Goal: Task Accomplishment & Management: Use online tool/utility

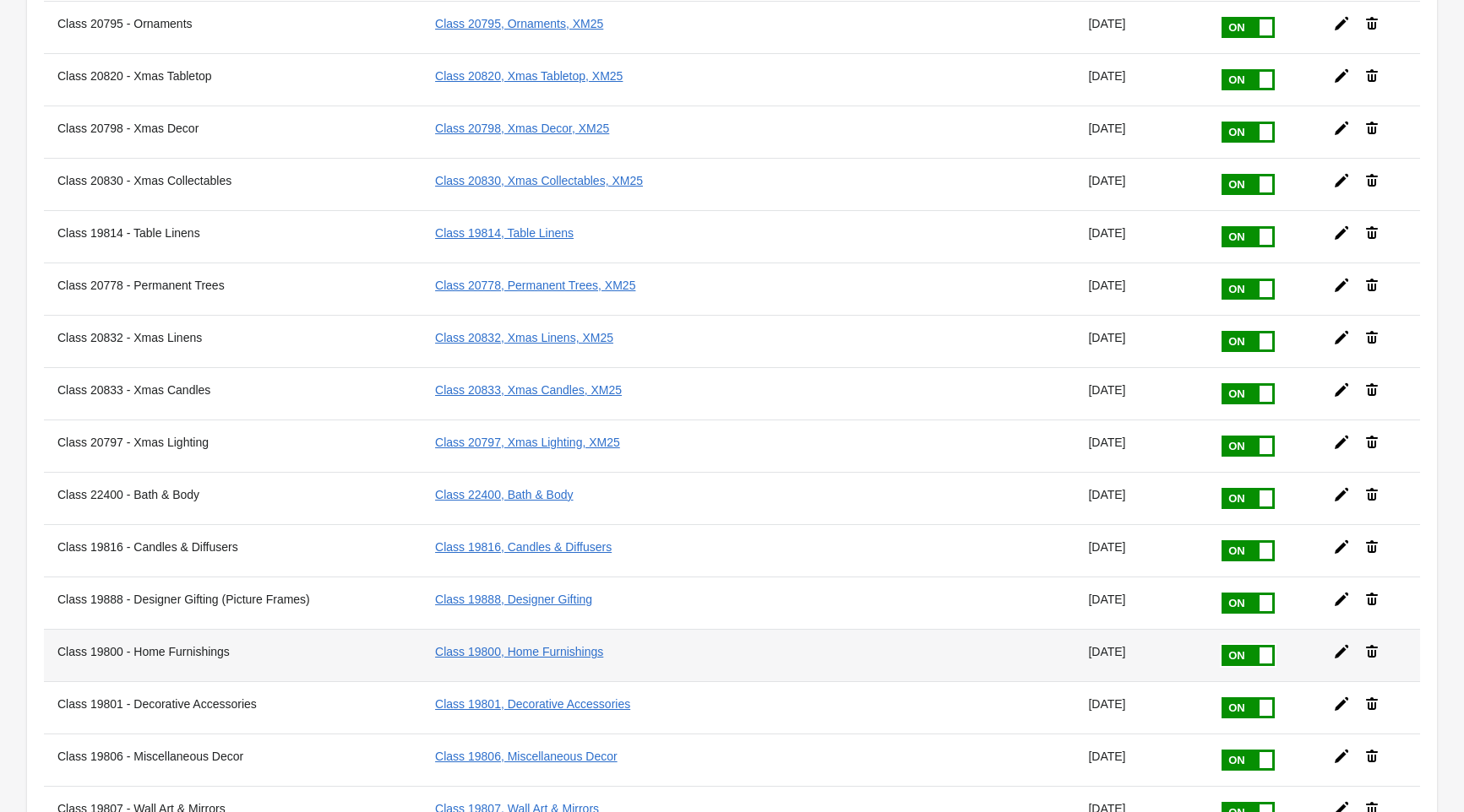
scroll to position [3211, 0]
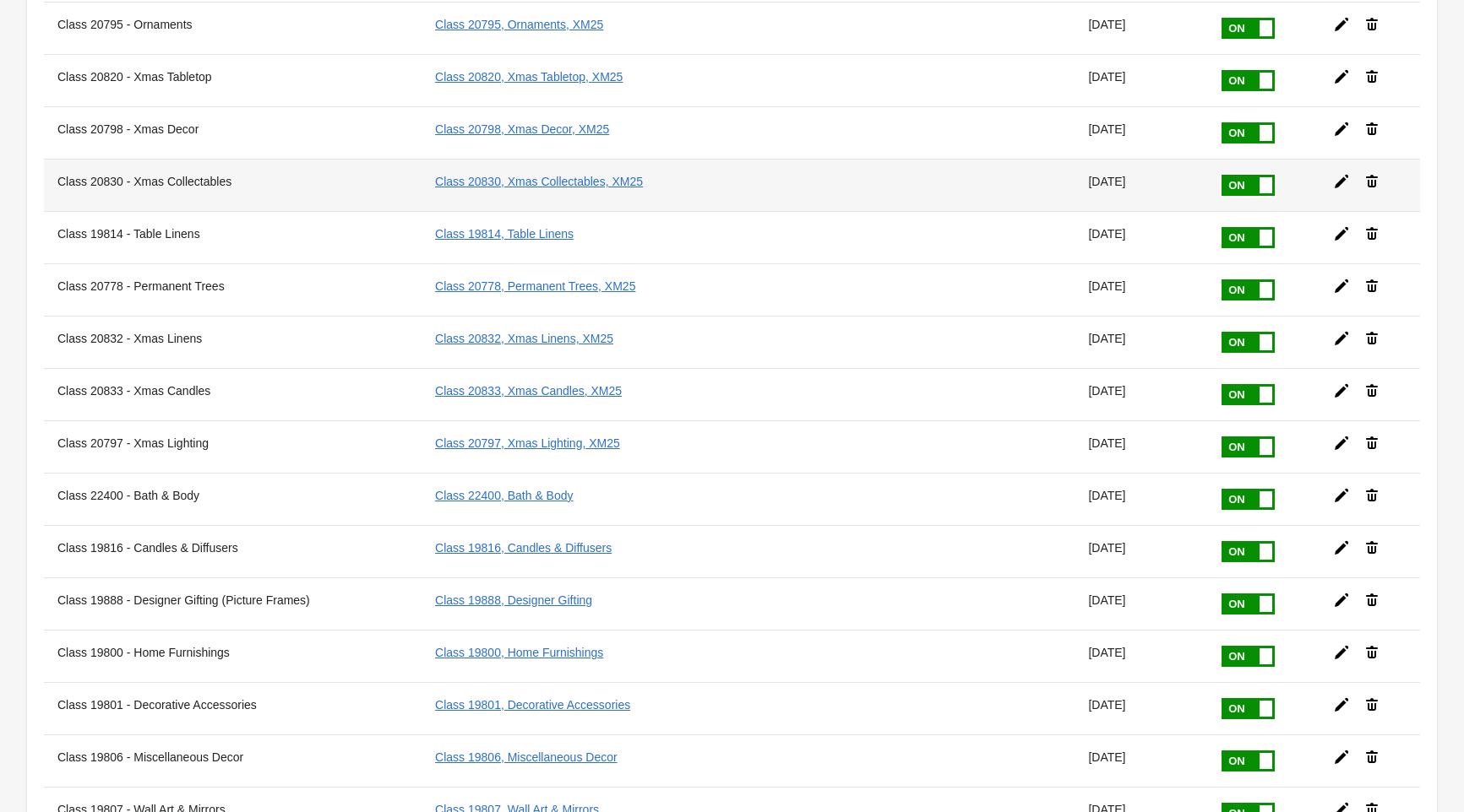
click at [1343, 180] on icon at bounding box center [1342, 181] width 14 height 14
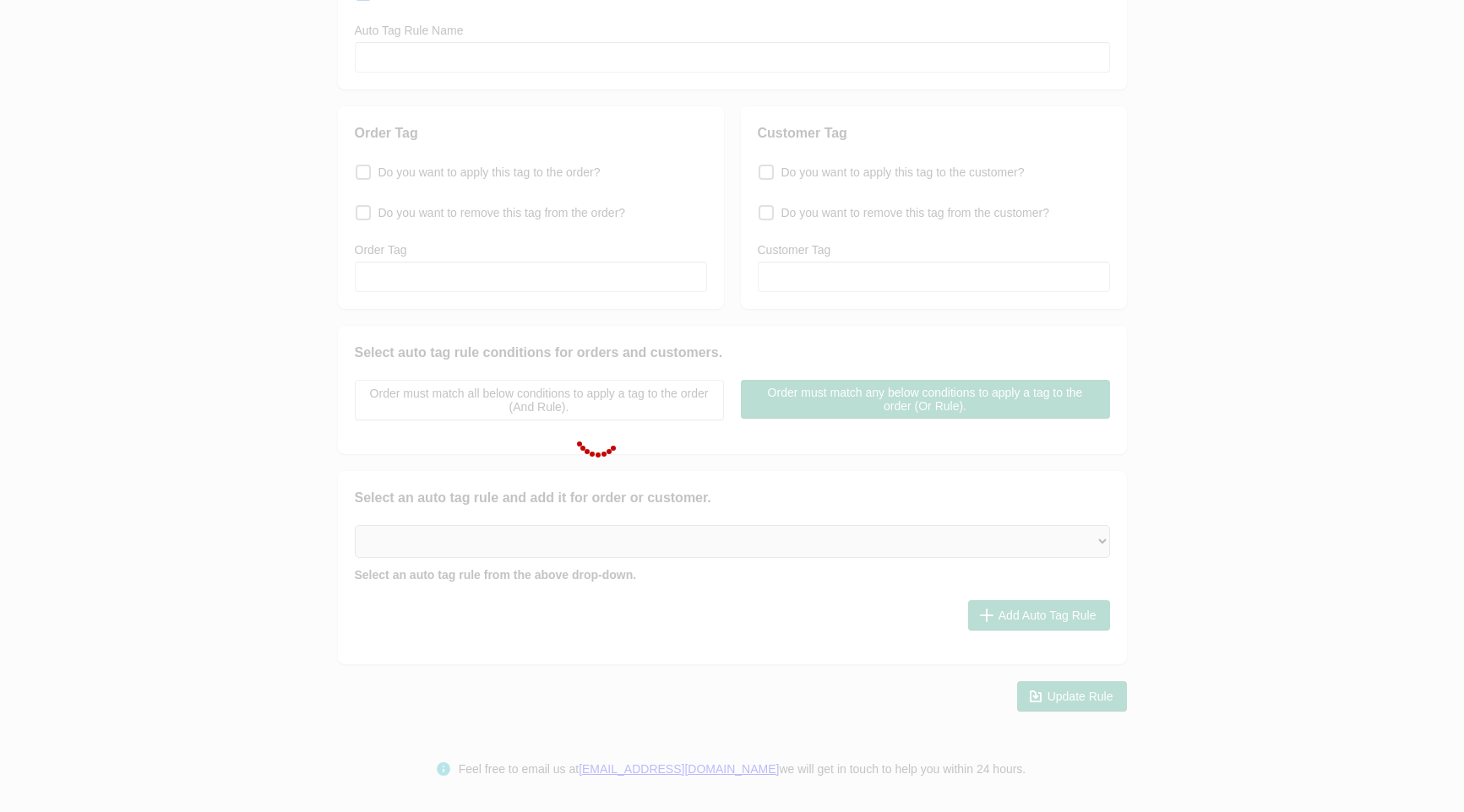
type input "Class 20830 - Xmas Collectables"
checkbox input "true"
type input "Class 20830, Xmas Collectables, XM25"
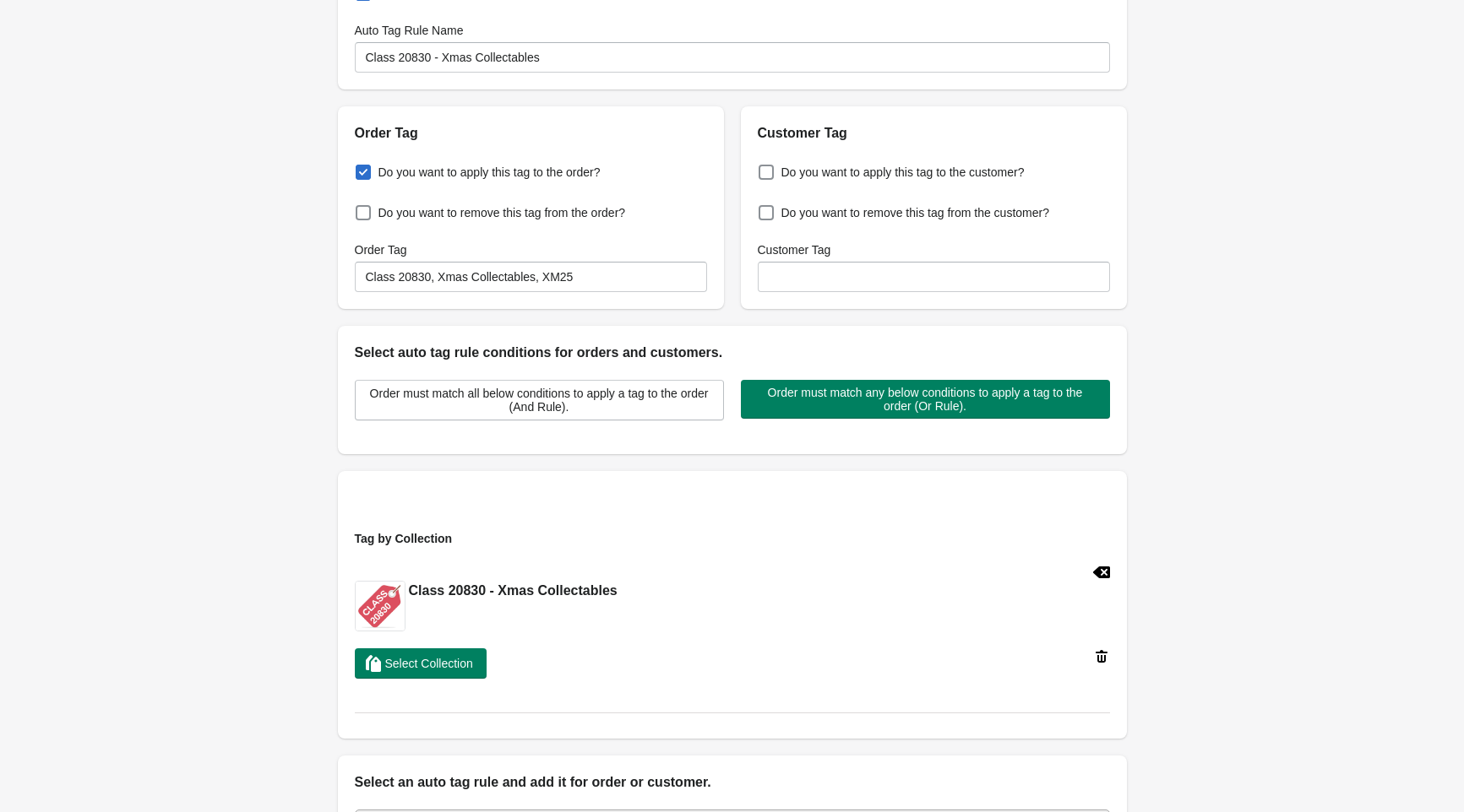
scroll to position [0, 0]
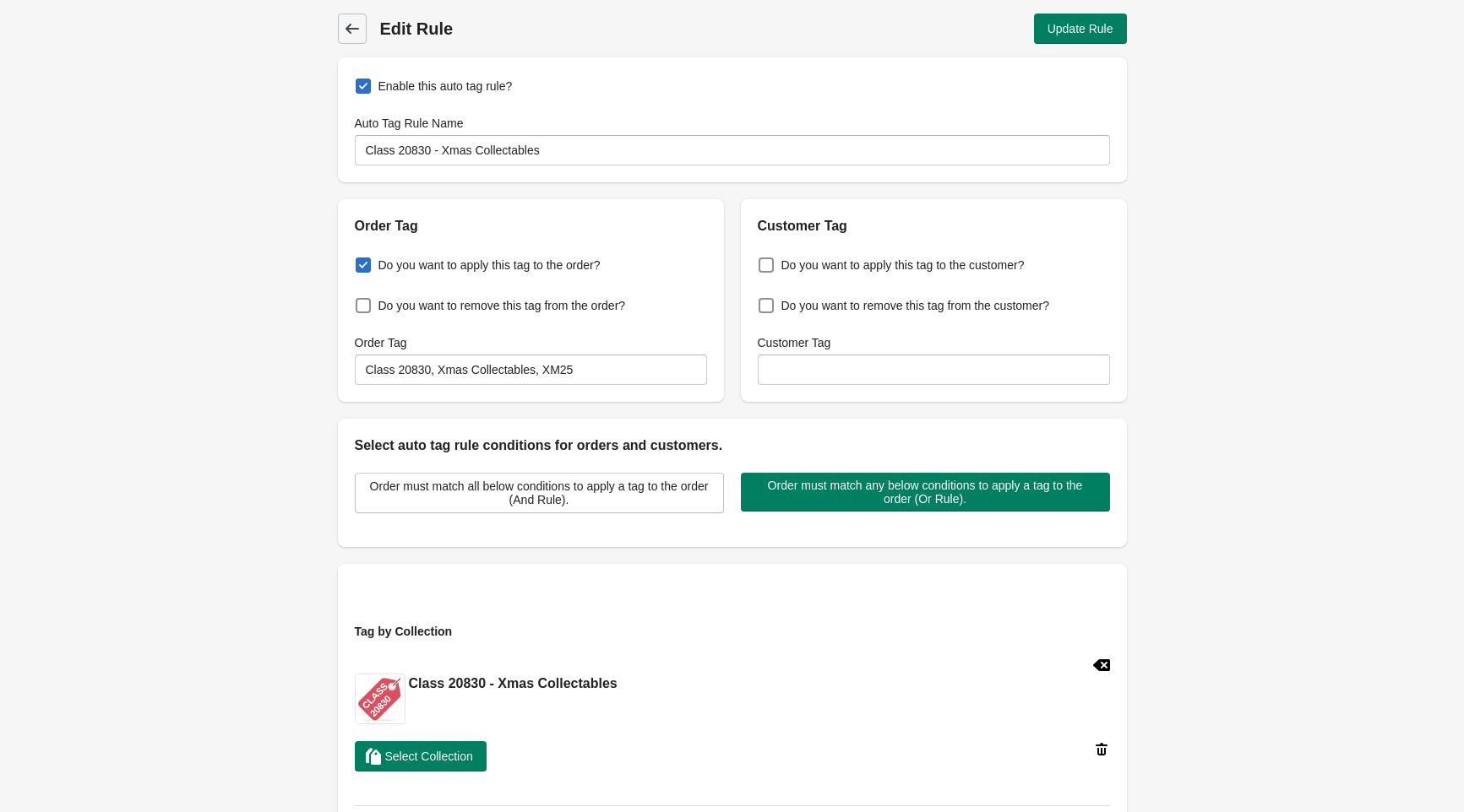
click at [353, 31] on icon at bounding box center [352, 28] width 17 height 17
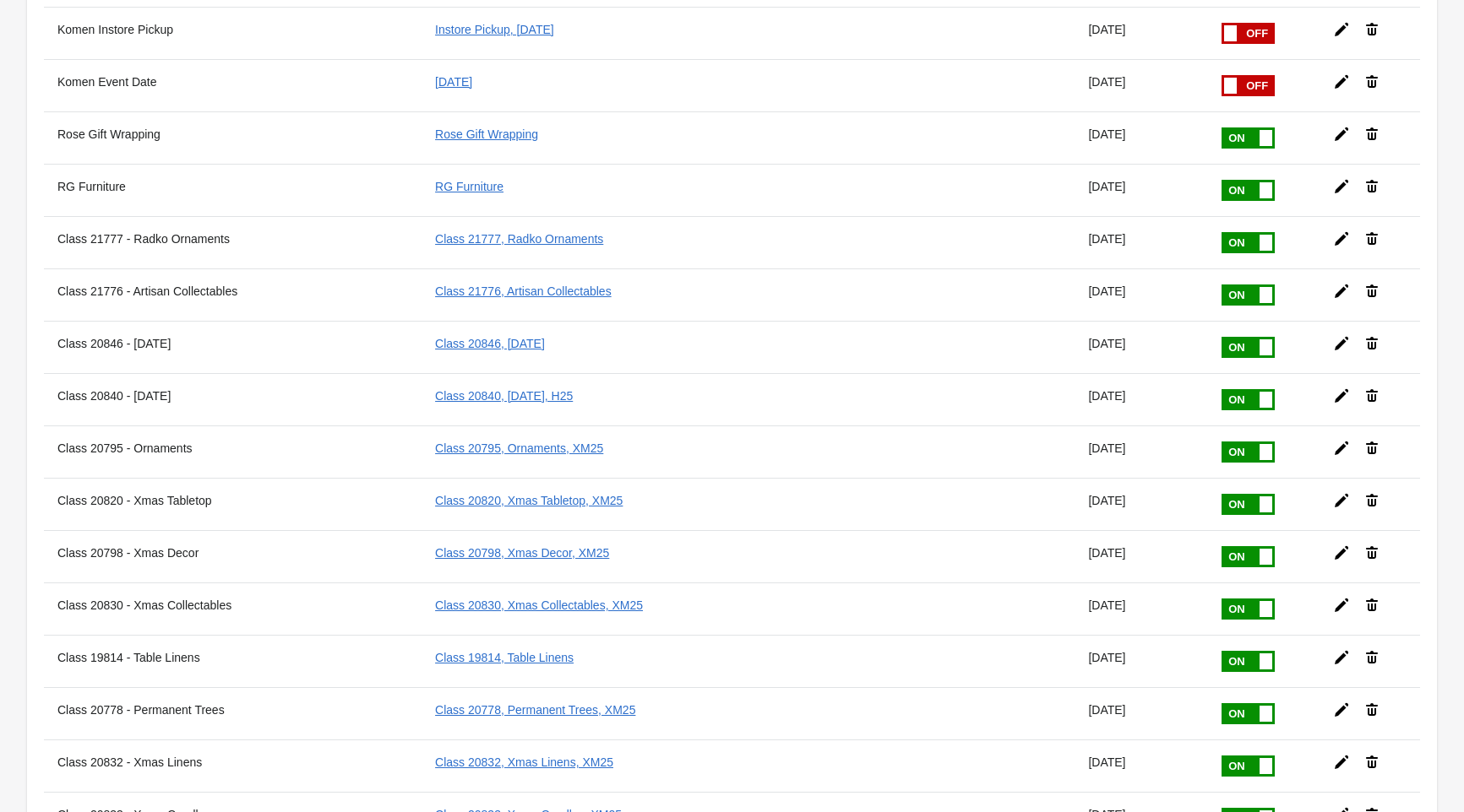
scroll to position [2861, 0]
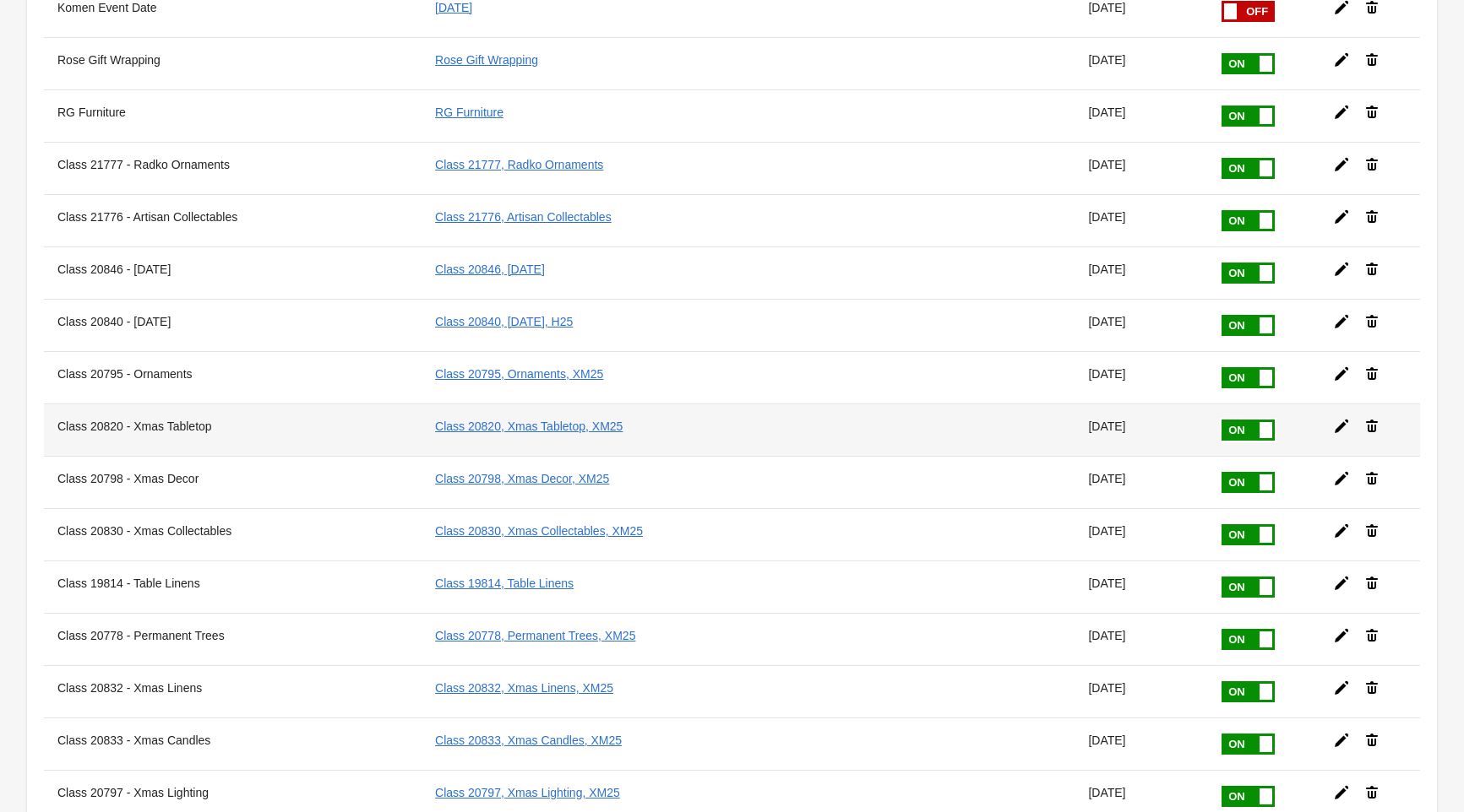
click at [1342, 427] on icon at bounding box center [1342, 426] width 14 height 14
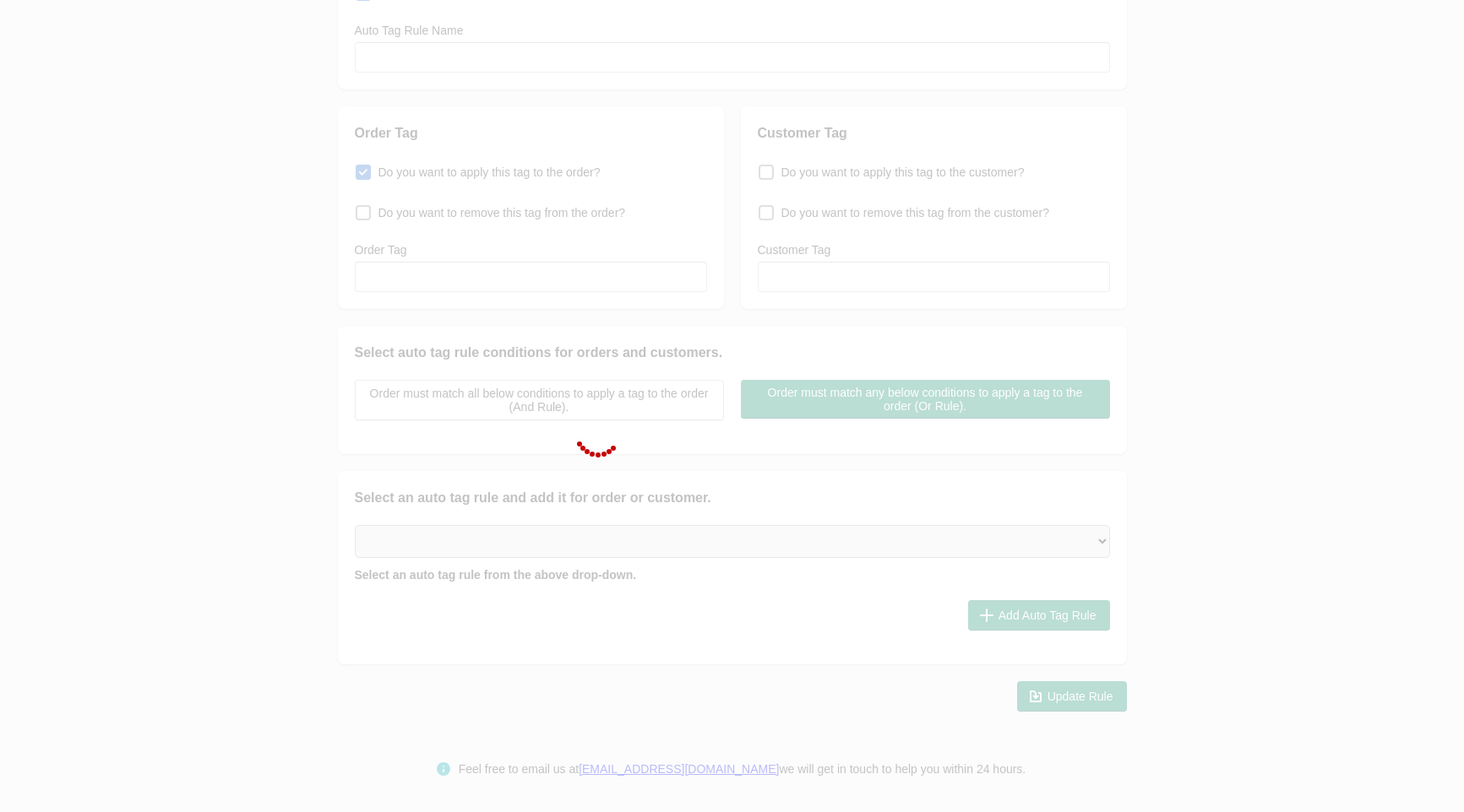
type input "Class 20820 - Xmas Tabletop"
checkbox input "true"
type input "Class 20820, Xmas Tabletop, XM25"
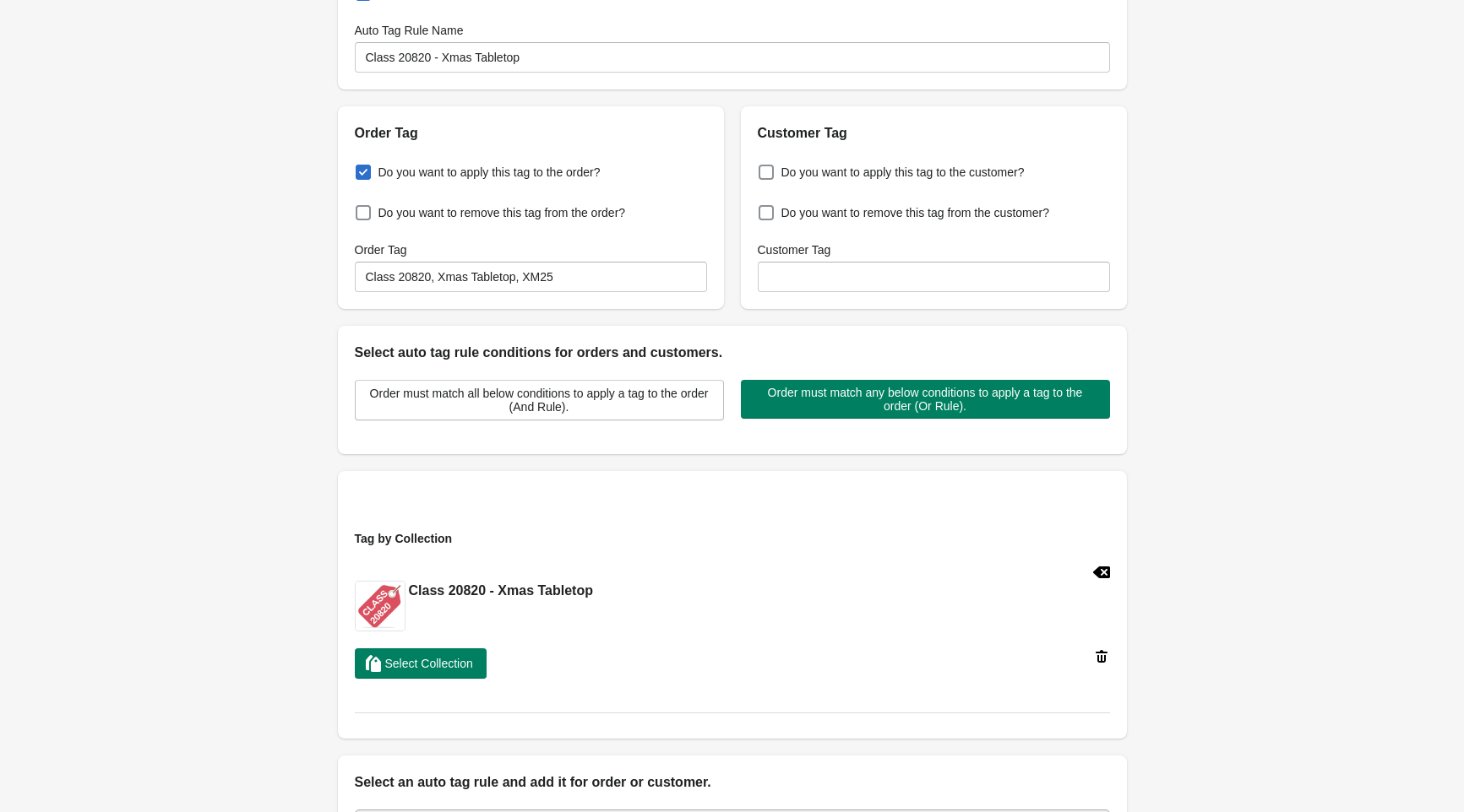
click at [236, 297] on div "Back Edit Rule Update Rule Enable this auto tag rule? Auto Tag Rule Name Class …" at bounding box center [732, 458] width 1464 height 1103
click at [432, 669] on span "Select Collection" at bounding box center [429, 664] width 88 height 14
click at [239, 549] on div "Back Edit Rule Update Rule Enable this auto tag rule? Auto Tag Rule Name Class …" at bounding box center [732, 458] width 1464 height 1103
click at [249, 242] on div "Back Edit Rule Update Rule Enable this auto tag rule? Auto Tag Rule Name Class …" at bounding box center [732, 458] width 1464 height 1103
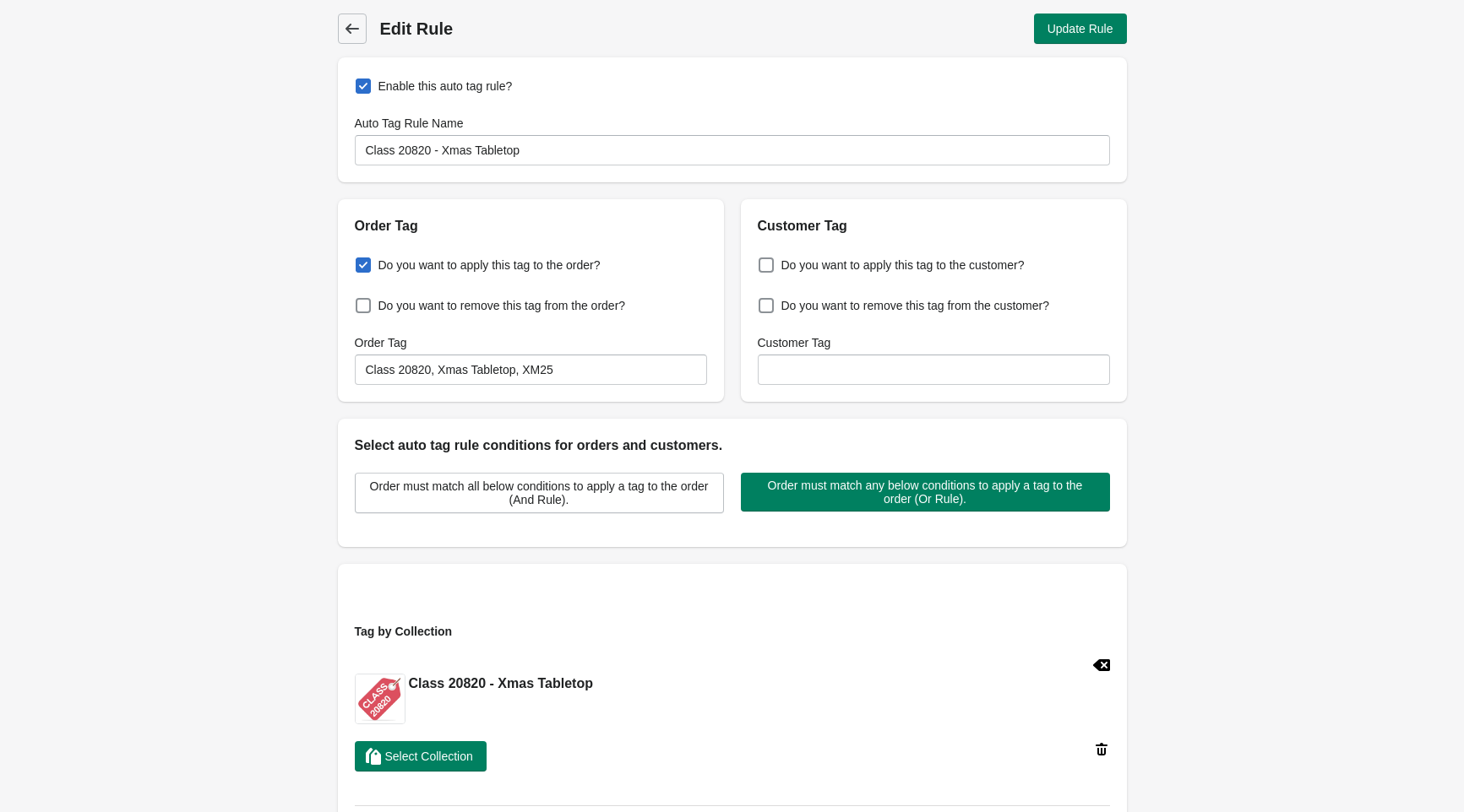
click at [357, 32] on icon at bounding box center [352, 28] width 17 height 17
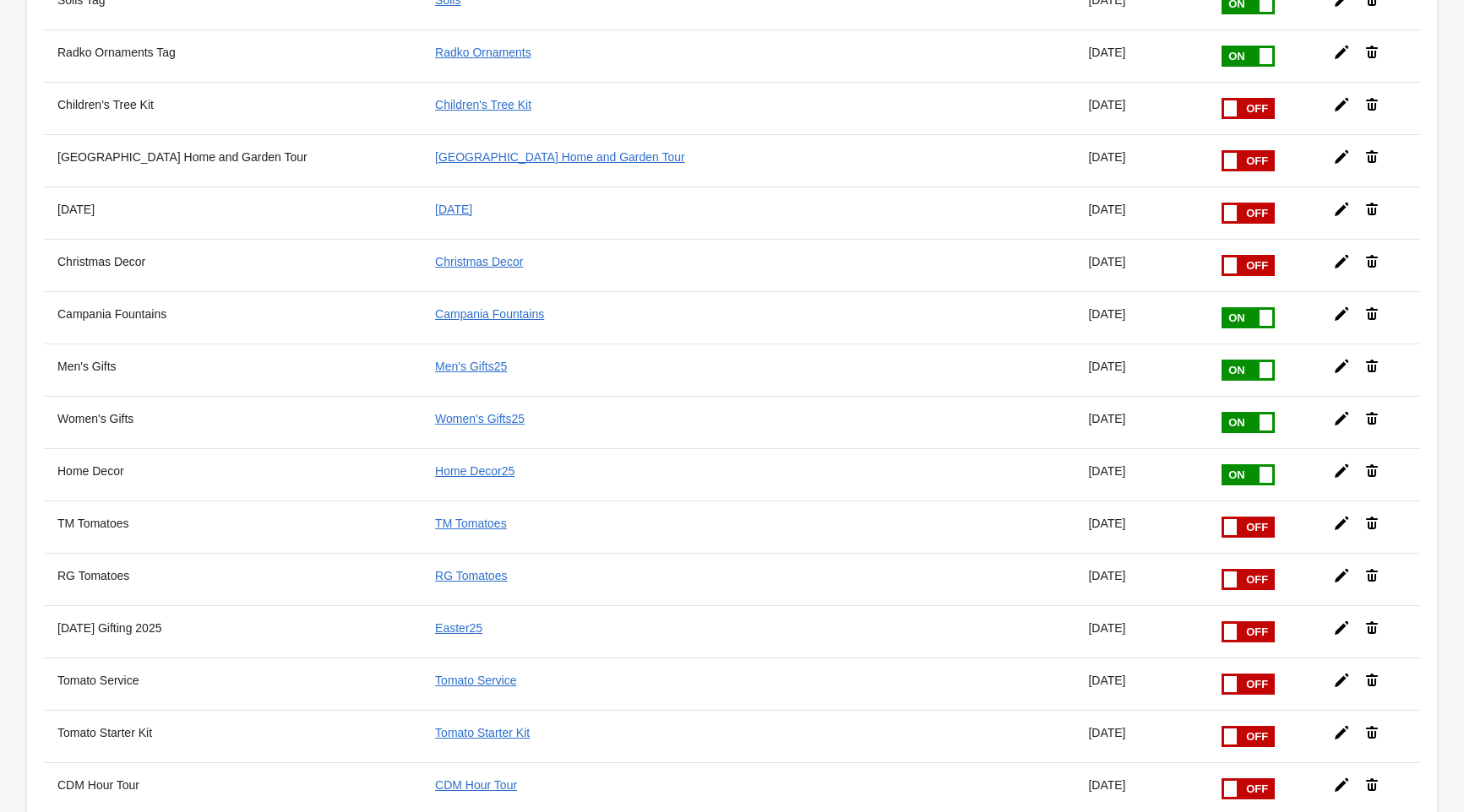
scroll to position [1247, 0]
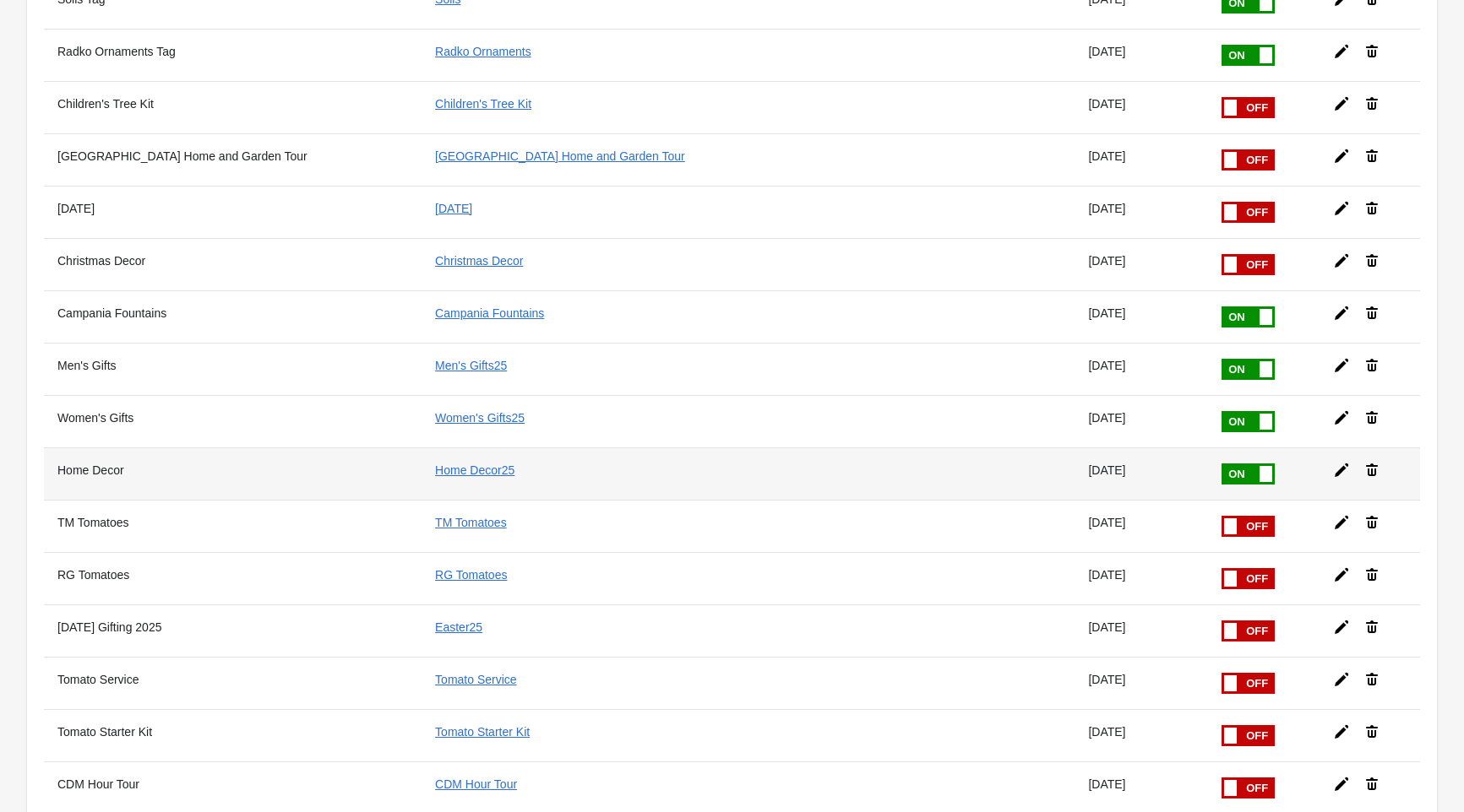
click at [1343, 472] on icon at bounding box center [1342, 470] width 14 height 14
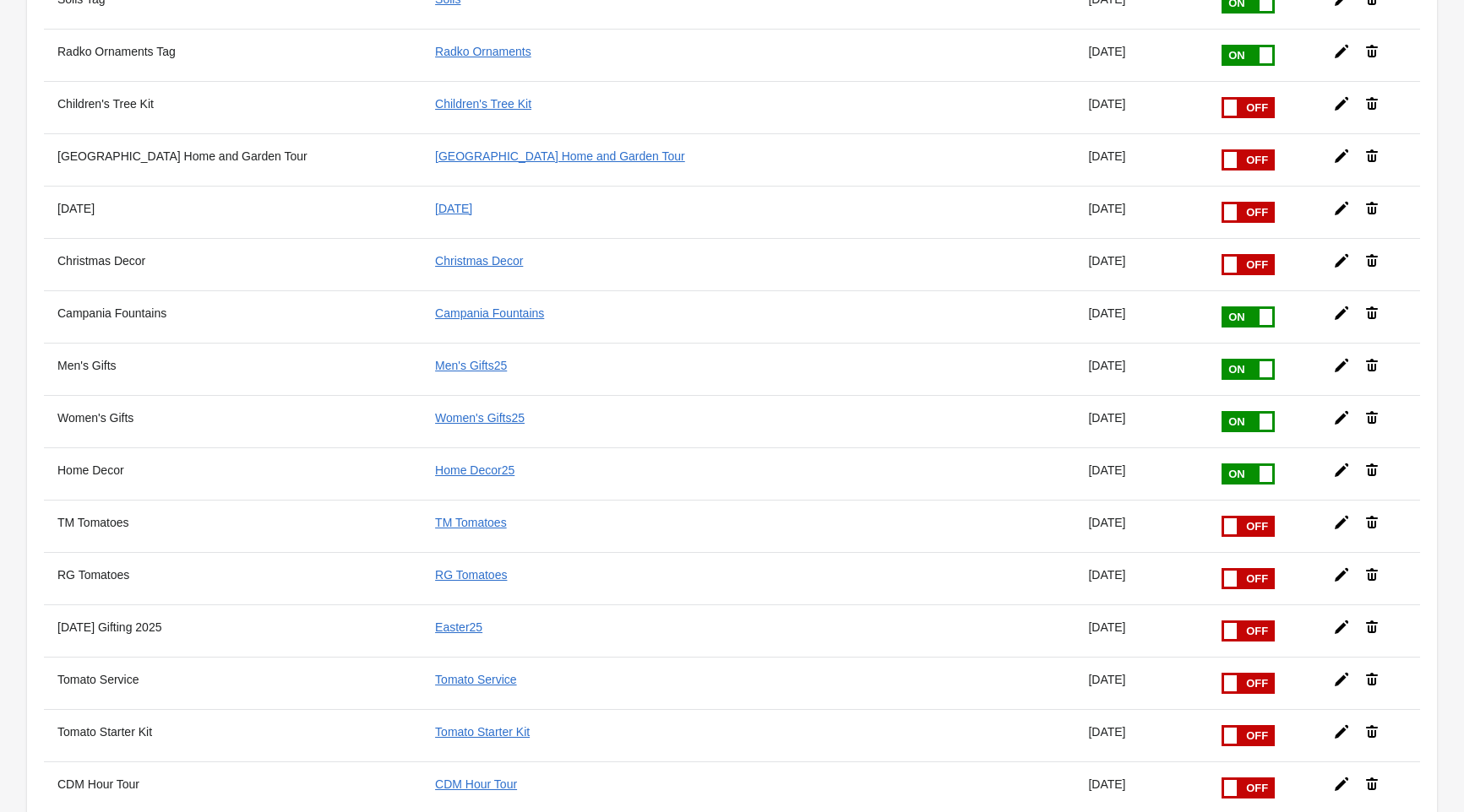
scroll to position [93, 0]
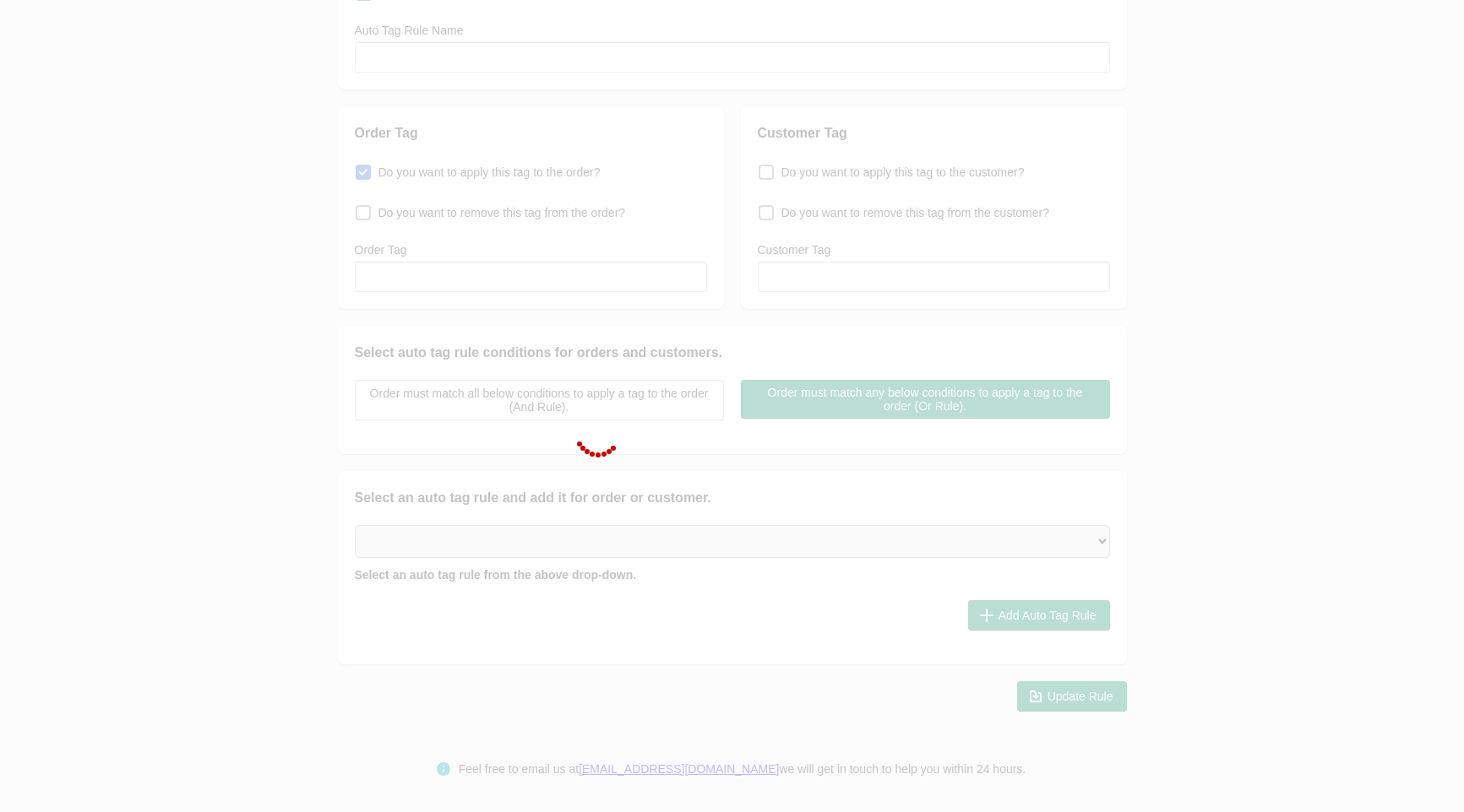
type input "Home Decor"
checkbox input "true"
type input "Home Decor25"
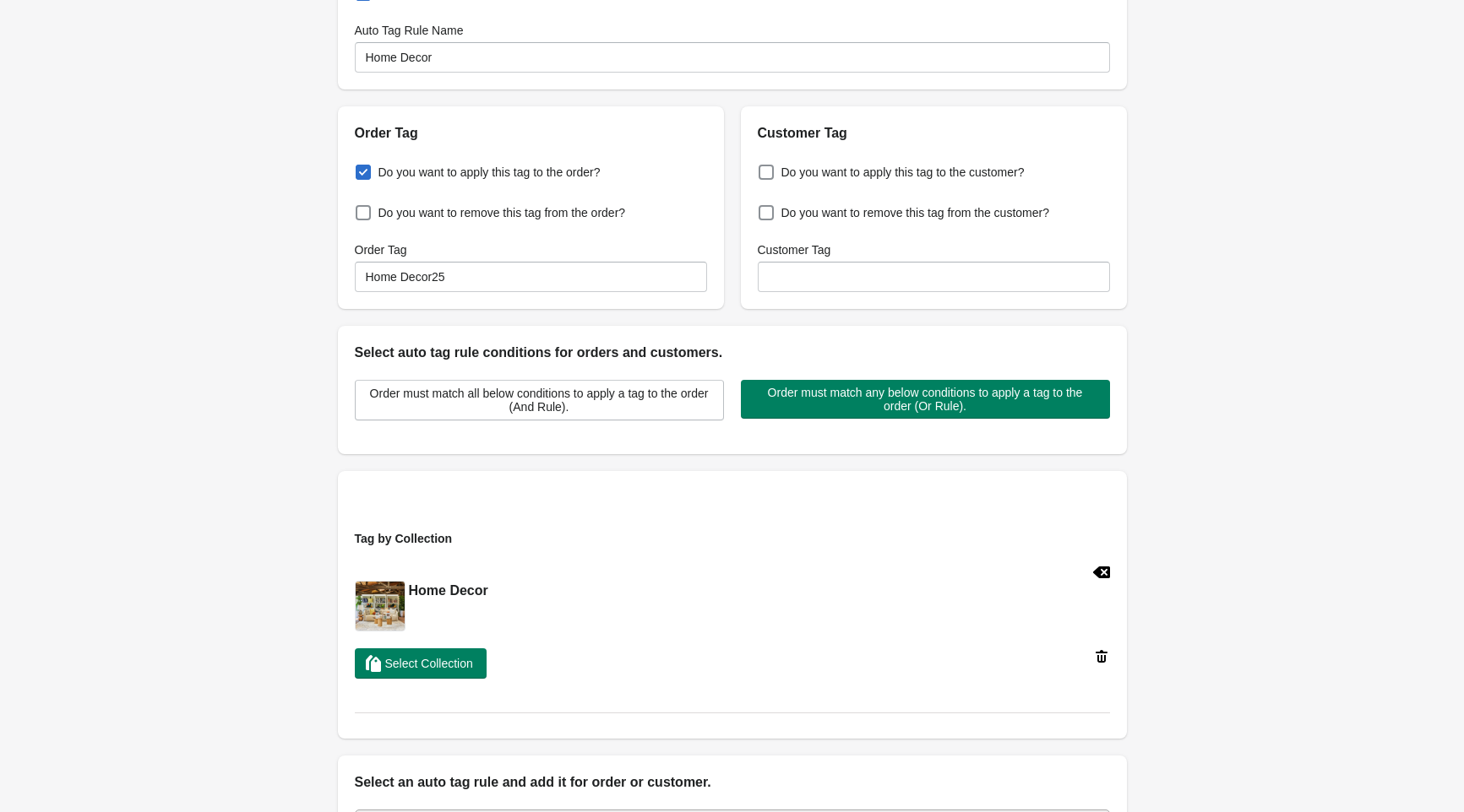
click at [253, 118] on div "Back Edit Rule Update Rule Enable this auto tag rule? Auto Tag Rule Name Home D…" at bounding box center [732, 458] width 1464 height 1103
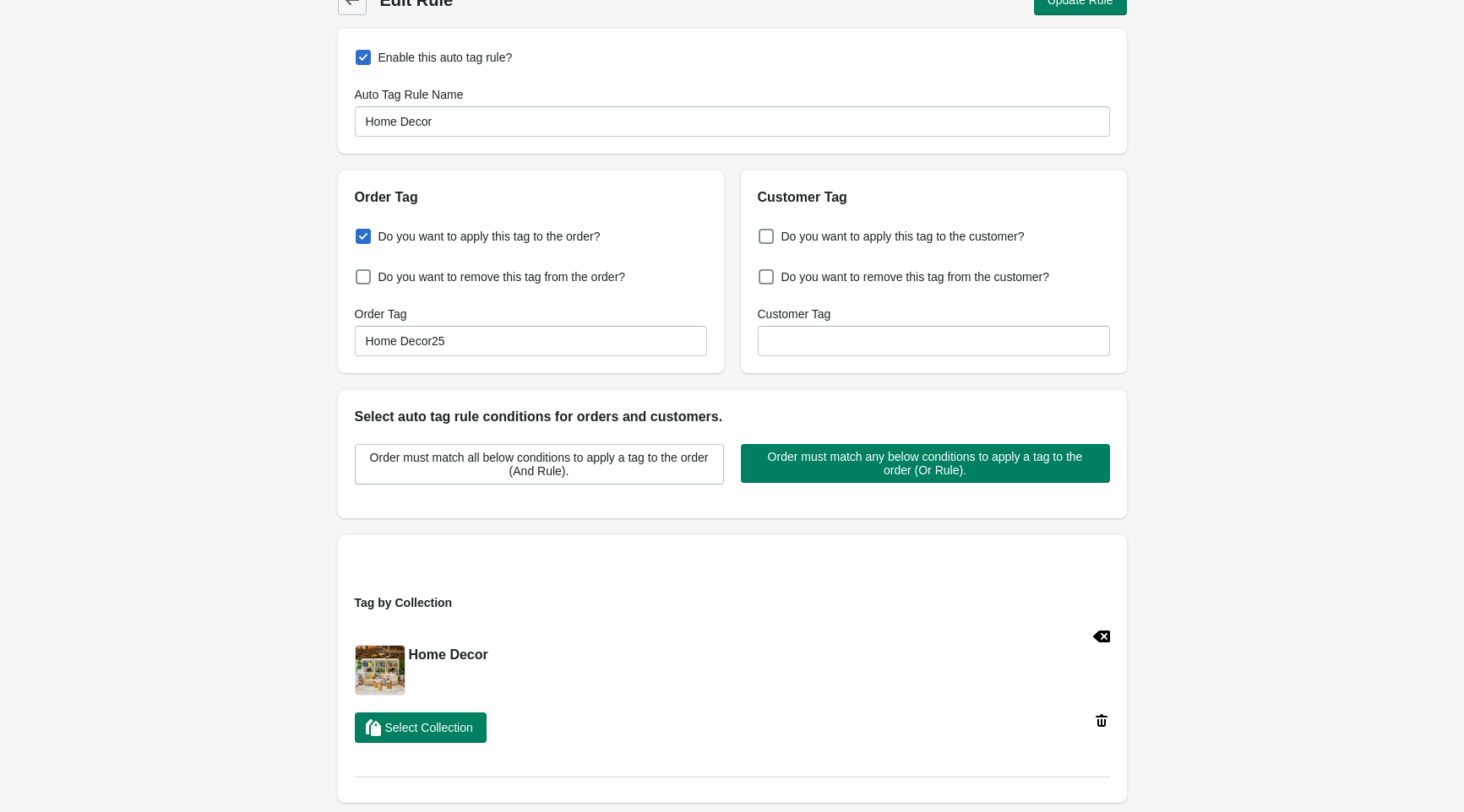
scroll to position [0, 0]
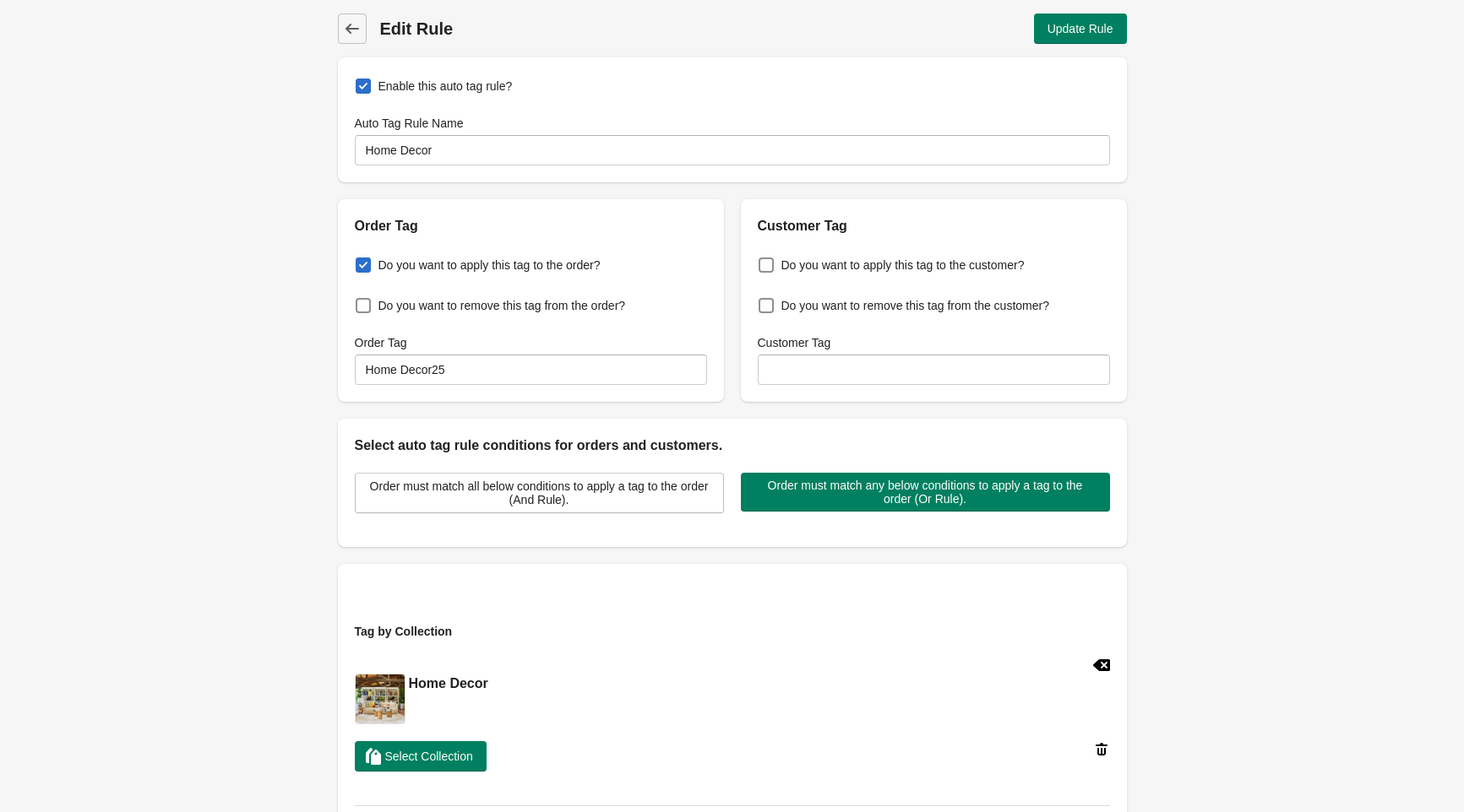
click at [241, 273] on div "Back Edit Rule Update Rule Enable this auto tag rule? Auto Tag Rule Name Home D…" at bounding box center [732, 551] width 1464 height 1103
click at [360, 32] on icon at bounding box center [352, 28] width 17 height 17
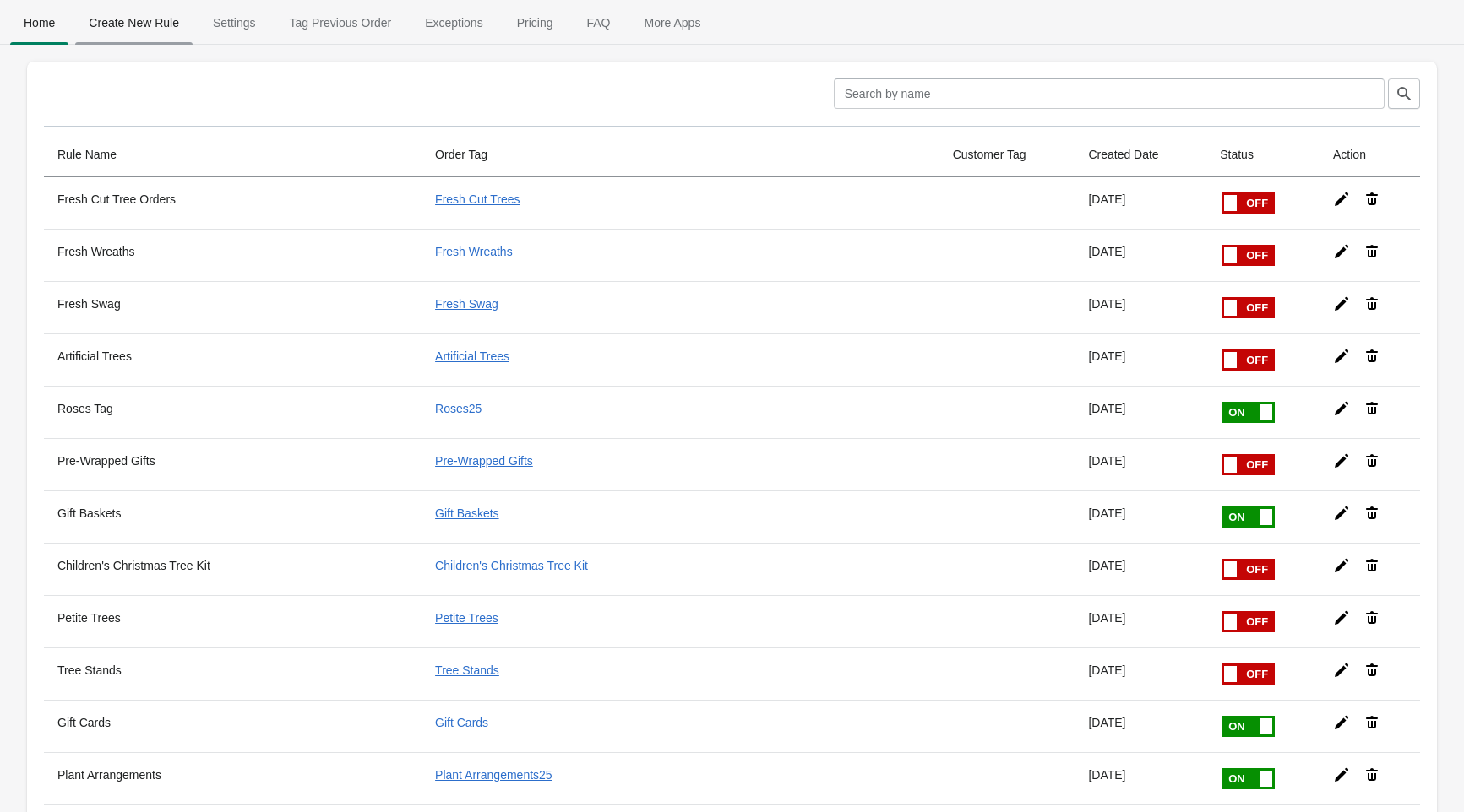
click at [150, 25] on span "Create New Rule" at bounding box center [134, 23] width 118 height 30
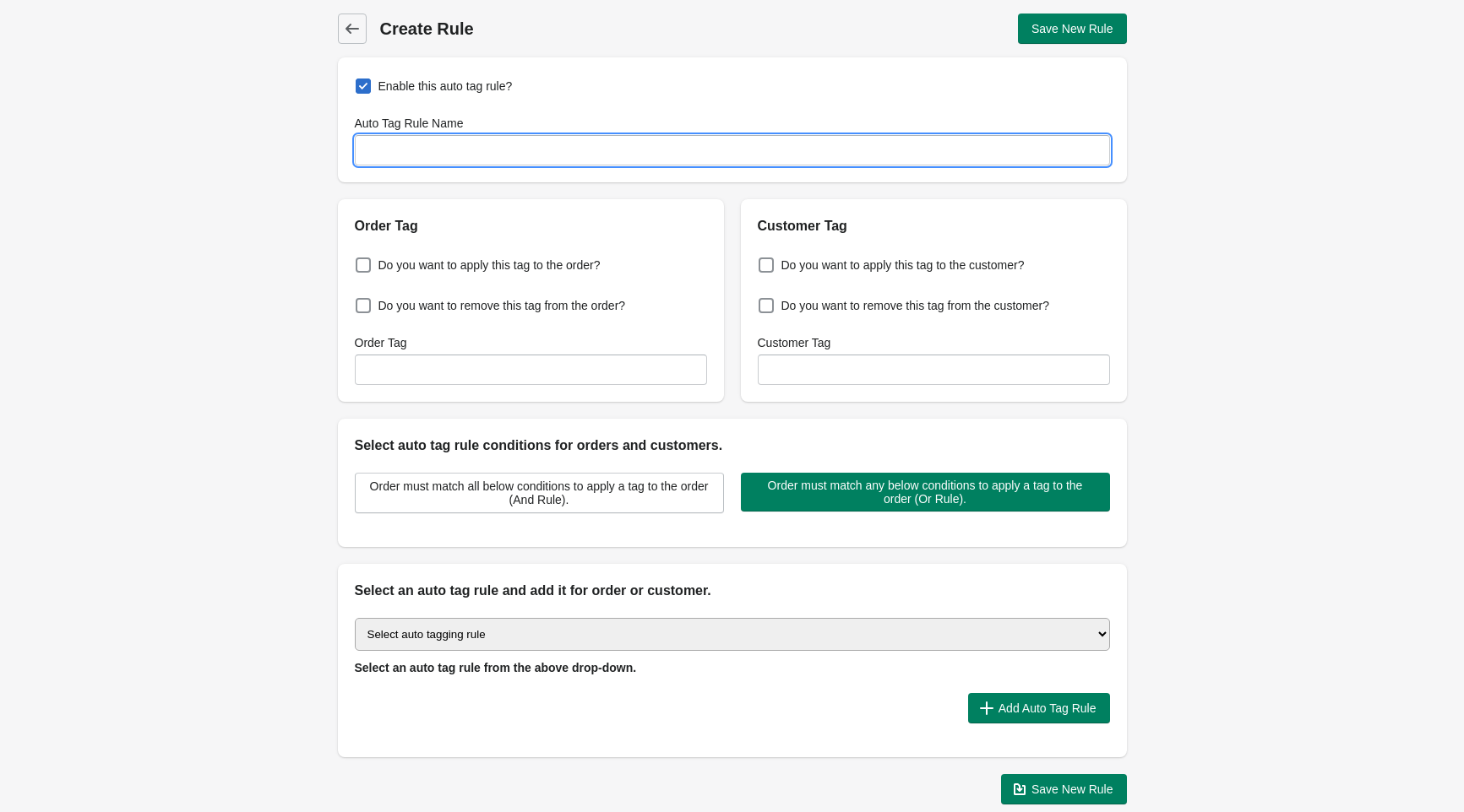
click at [430, 154] on input "Auto Tag Rule Name" at bounding box center [732, 150] width 756 height 30
type input "G"
drag, startPoint x: 498, startPoint y: 153, endPoint x: 355, endPoint y: 150, distance: 143.0
click at [355, 150] on input "Christmas Glitter Trees" at bounding box center [732, 150] width 756 height 30
type input "Christmas Glitter Trees"
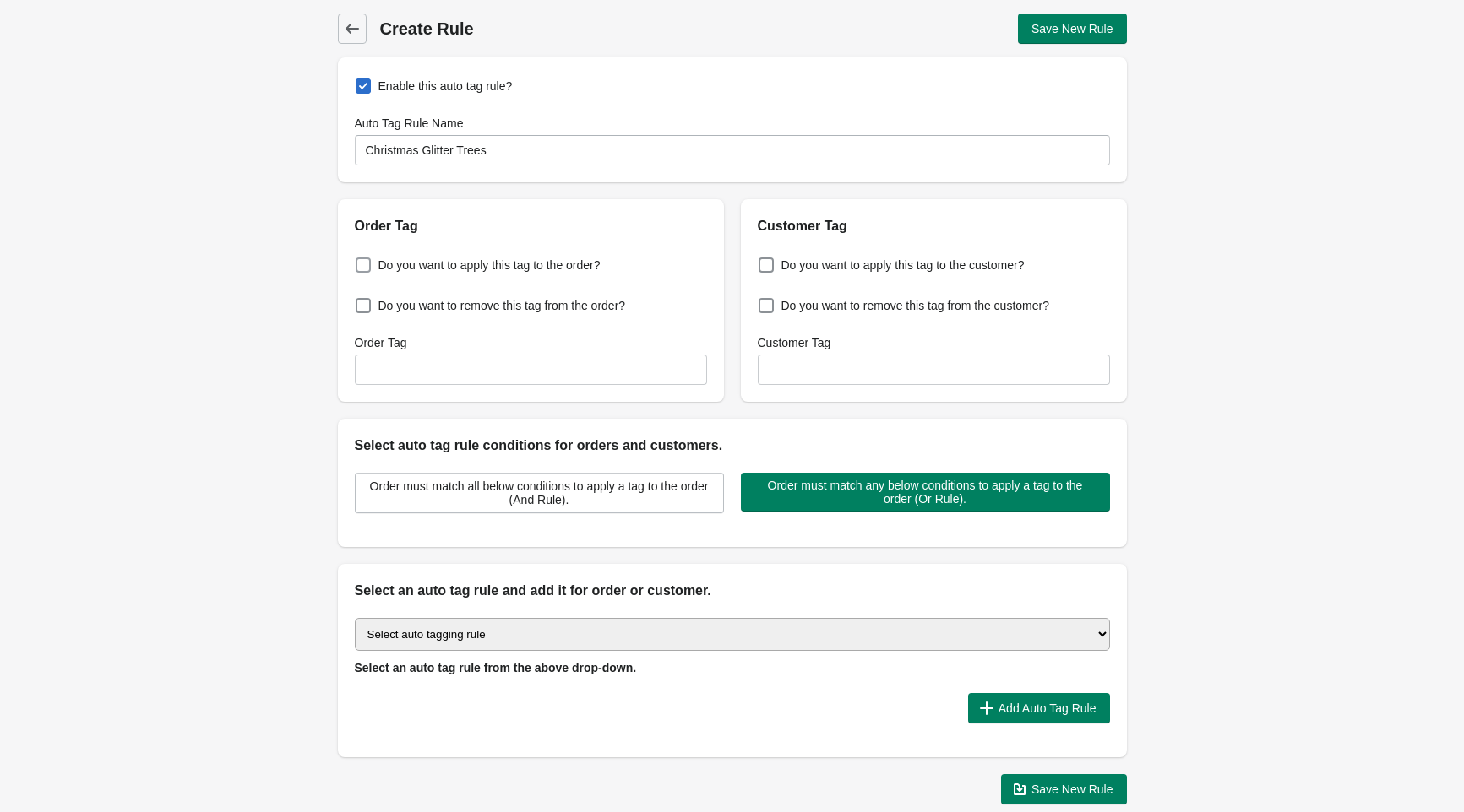
click at [366, 266] on span at bounding box center [364, 265] width 16 height 16
click at [360, 261] on input "Do you want to apply this tag to the order?" at bounding box center [359, 261] width 1 height 1
checkbox input "true"
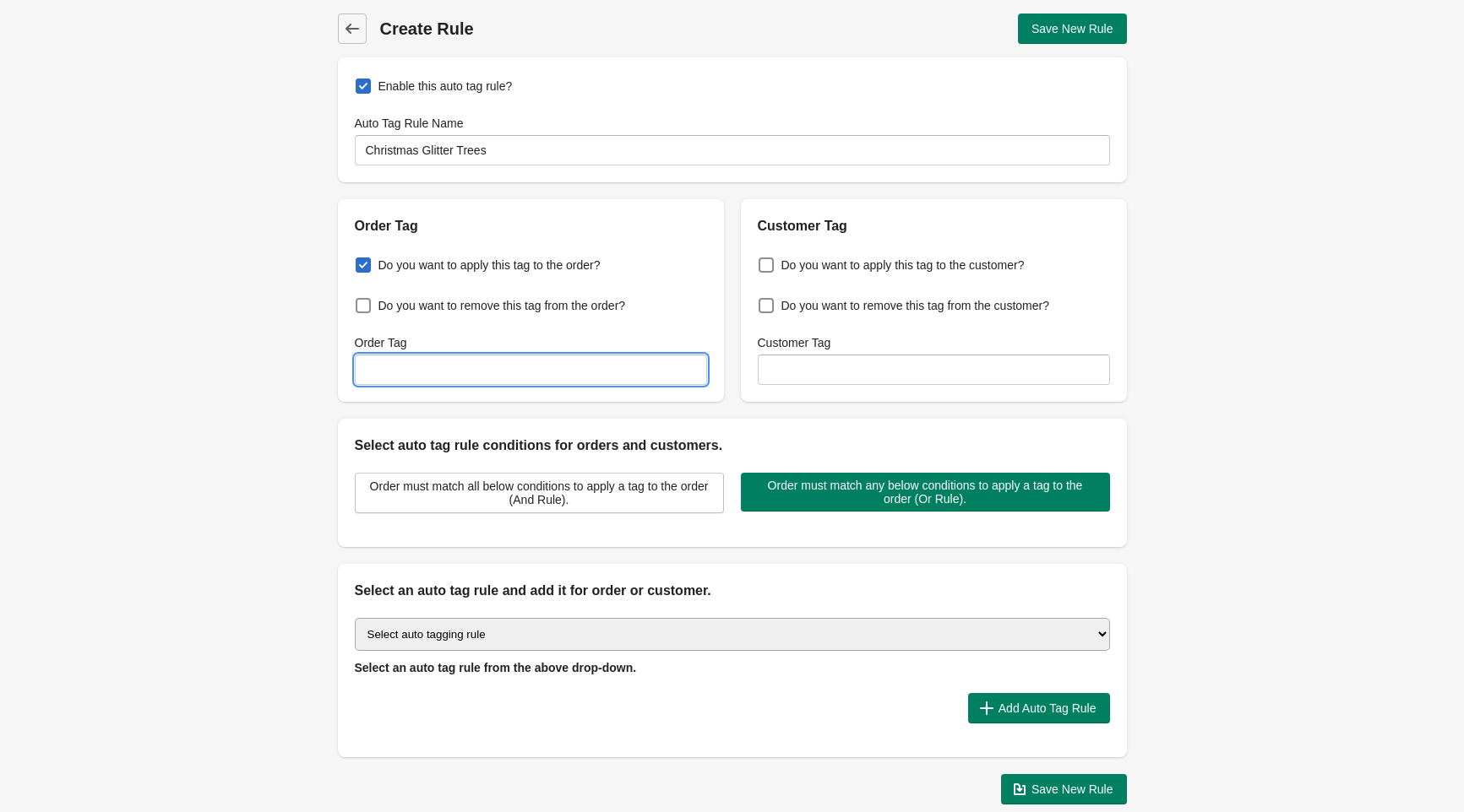
drag, startPoint x: 406, startPoint y: 369, endPoint x: 417, endPoint y: 369, distance: 11.0
click at [406, 369] on input "Order Tag" at bounding box center [530, 369] width 352 height 30
paste input "Christmas Glitter Trees"
type input "Christmas Glitter Trees"
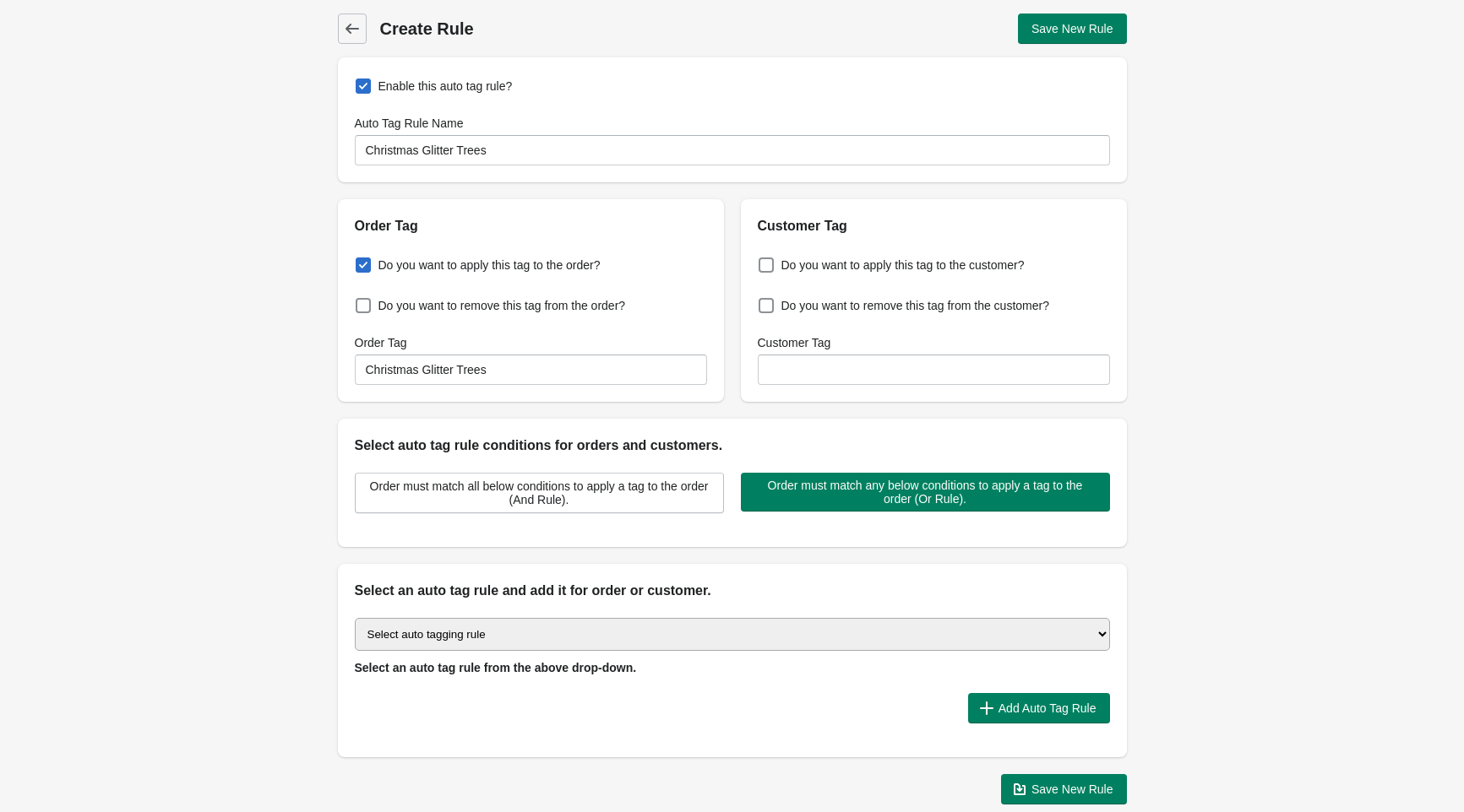
click at [355, 618] on select "Select auto tagging rule Tag by order amount Tag based on the order count (Volu…" at bounding box center [732, 635] width 756 height 33
select select "51"
click option "Add a tag based on the product title" at bounding box center [0, 0] width 0 height 0
click at [1022, 707] on span "Add Auto Tag Rule" at bounding box center [1048, 708] width 98 height 14
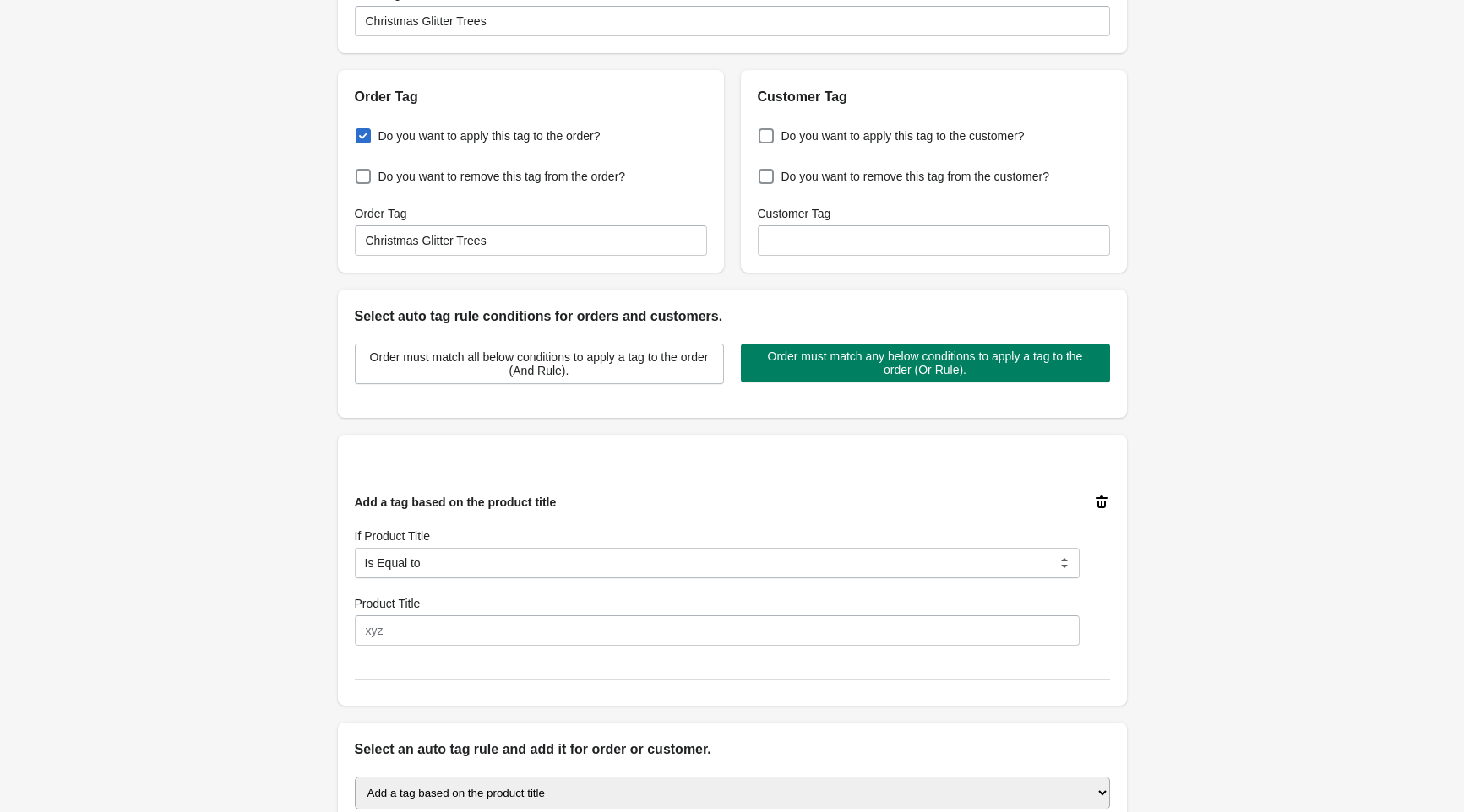
scroll to position [131, 0]
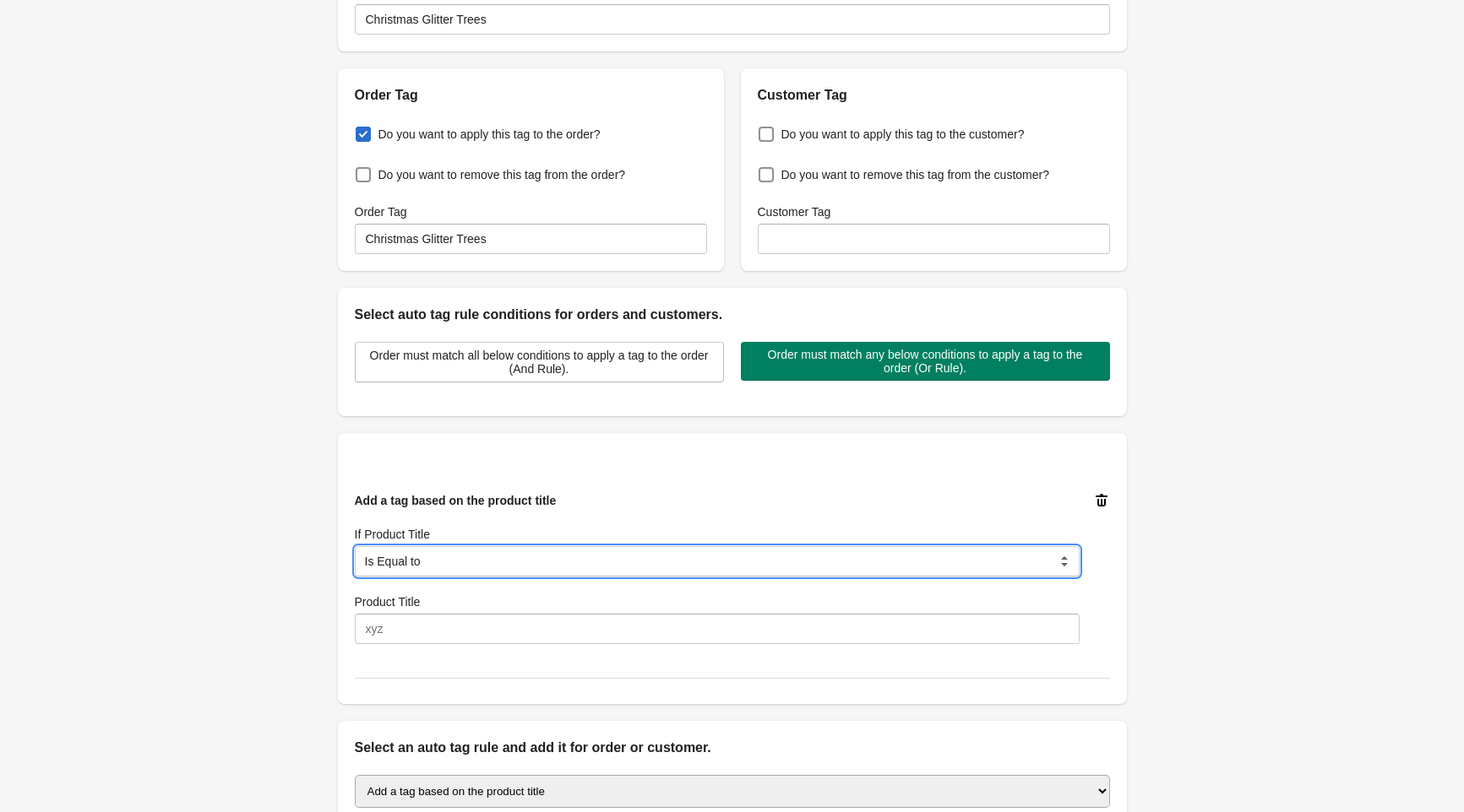
select select "5"
click option "Contain" at bounding box center [0, 0] width 0 height 0
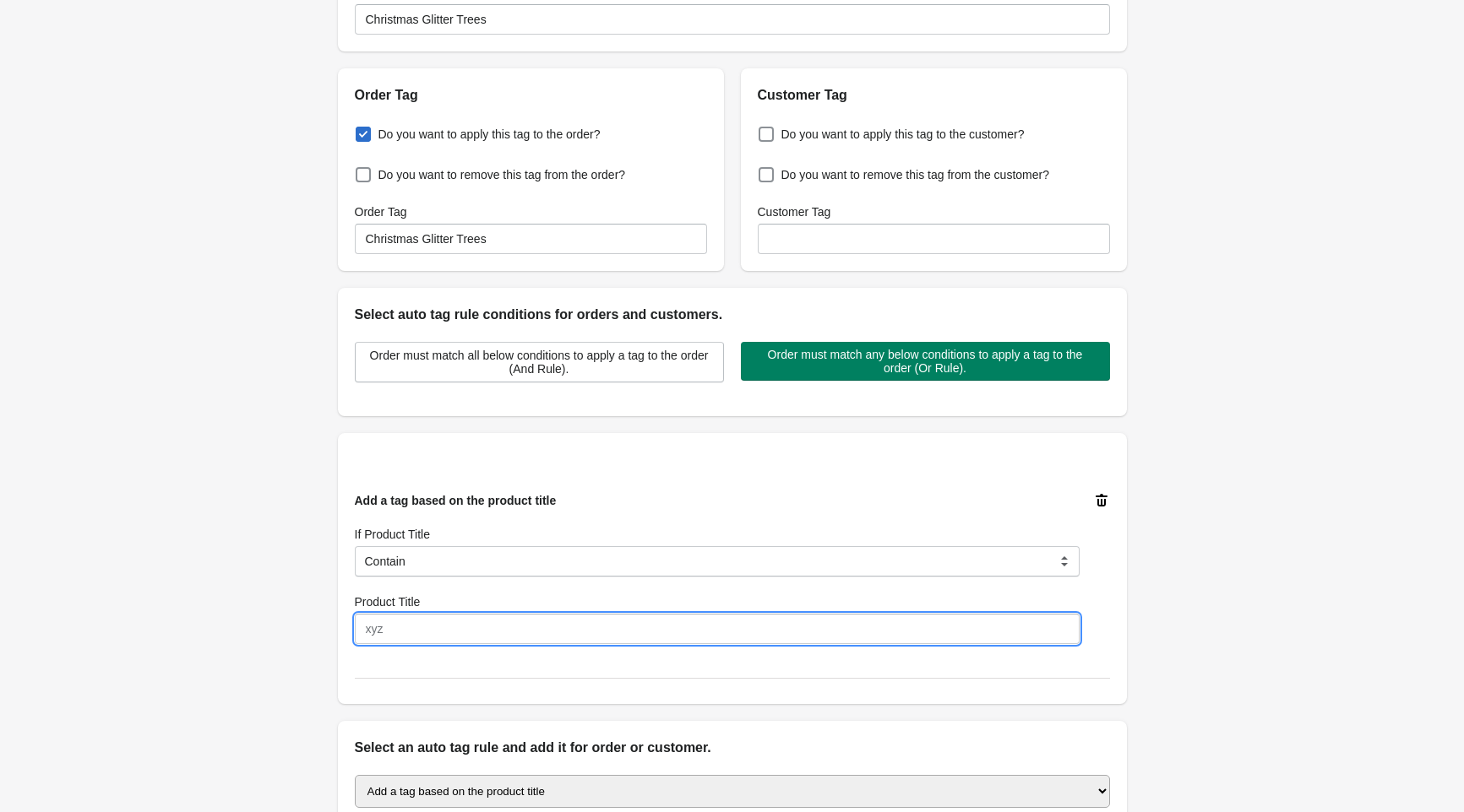
click at [554, 631] on input "Product Title" at bounding box center [717, 629] width 725 height 30
type input "Shimmering Tree"
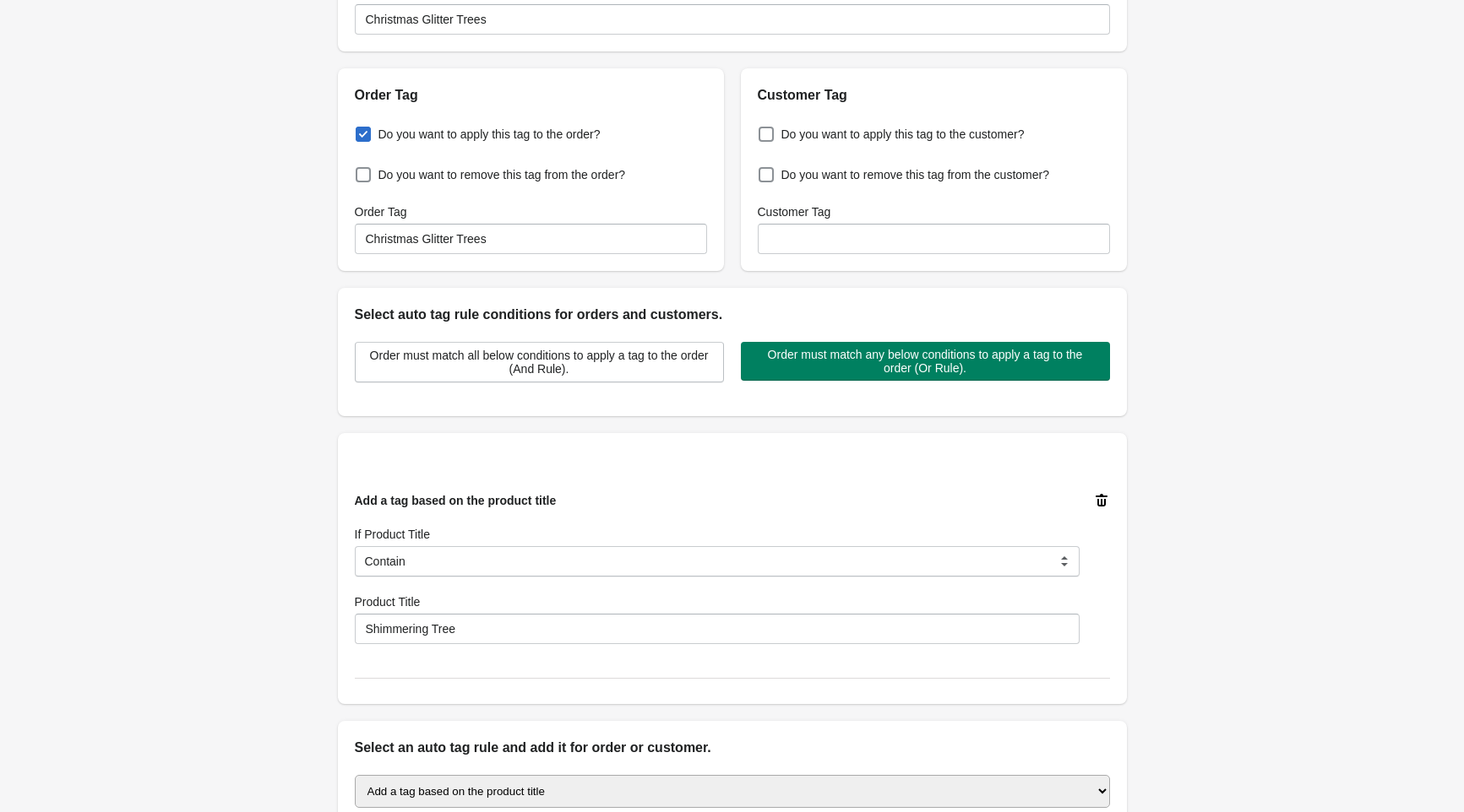
click at [1158, 617] on div "Back Create Rule Save New Rule Enable this auto tag rule? Auto Tag Rule Name Ch…" at bounding box center [732, 421] width 1464 height 1106
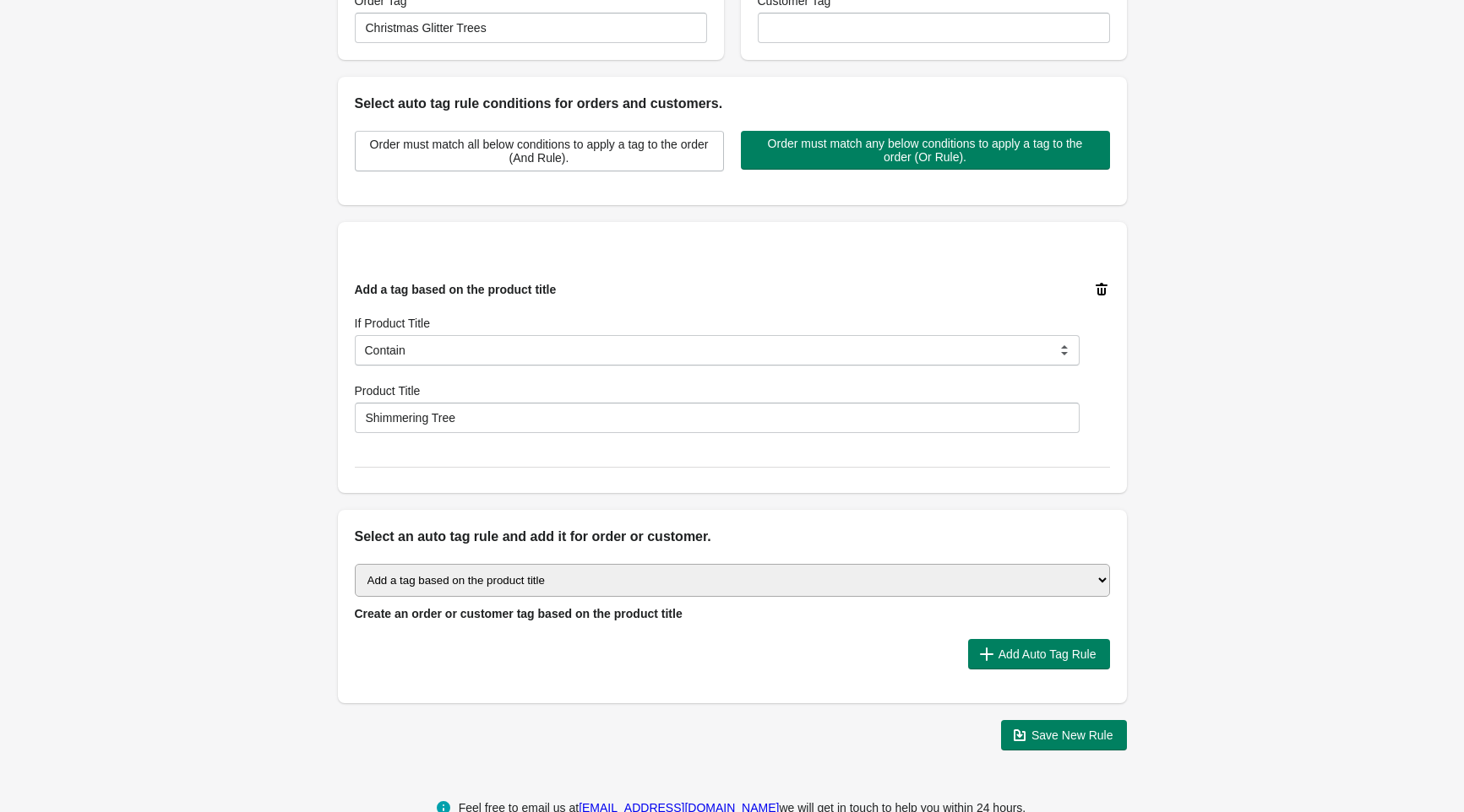
scroll to position [381, 0]
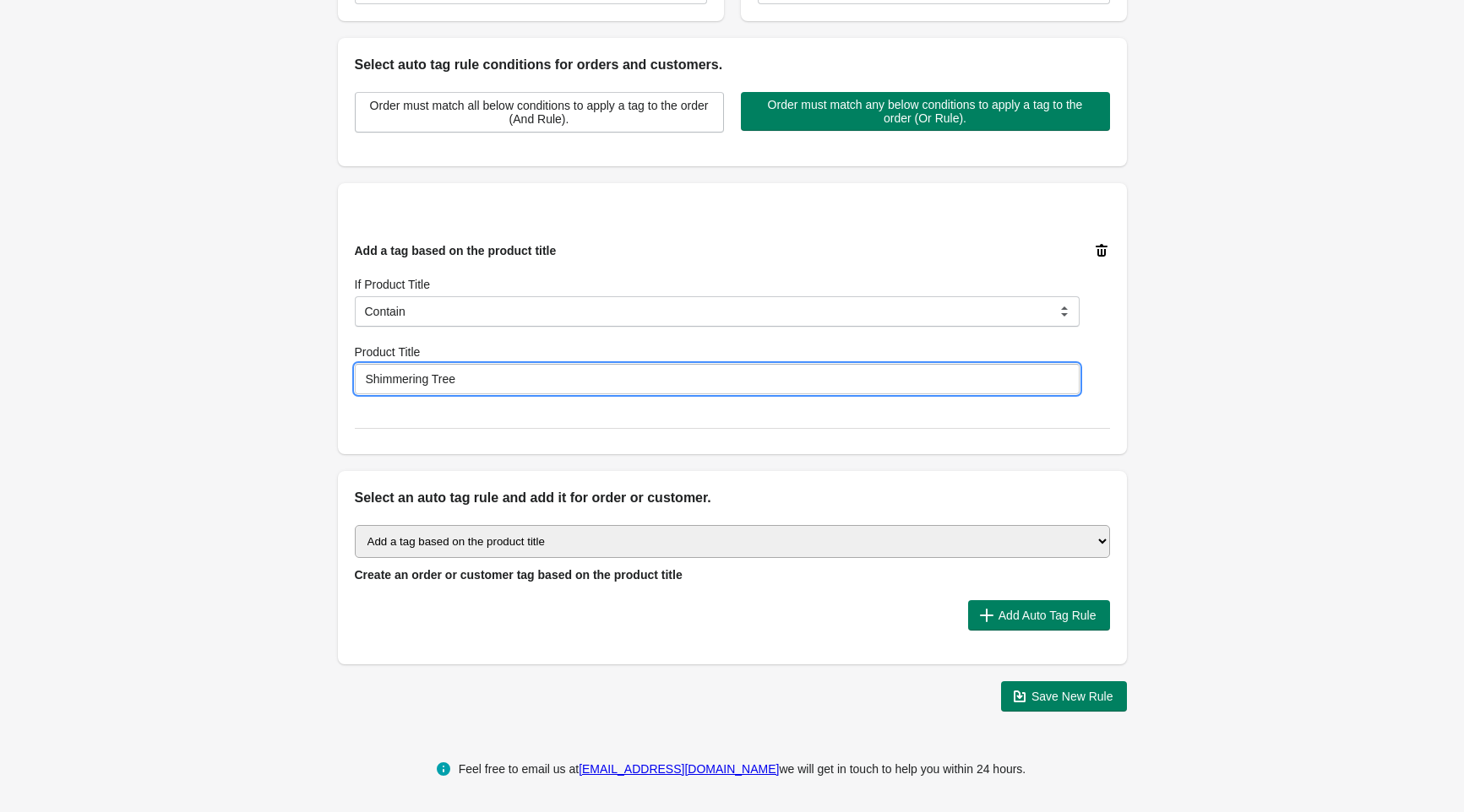
click at [396, 380] on input "Shimmering Tree" at bounding box center [717, 379] width 725 height 30
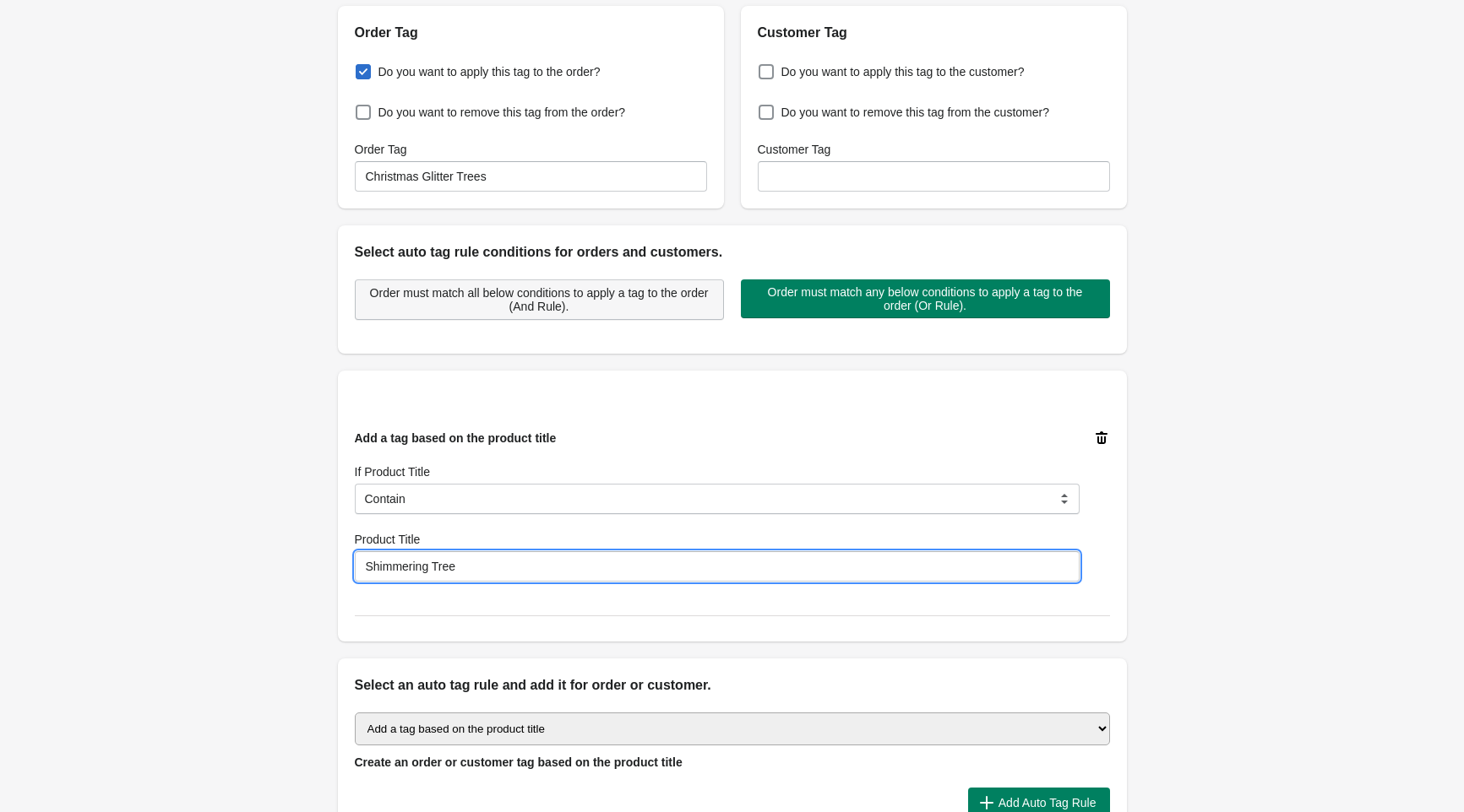
scroll to position [0, 0]
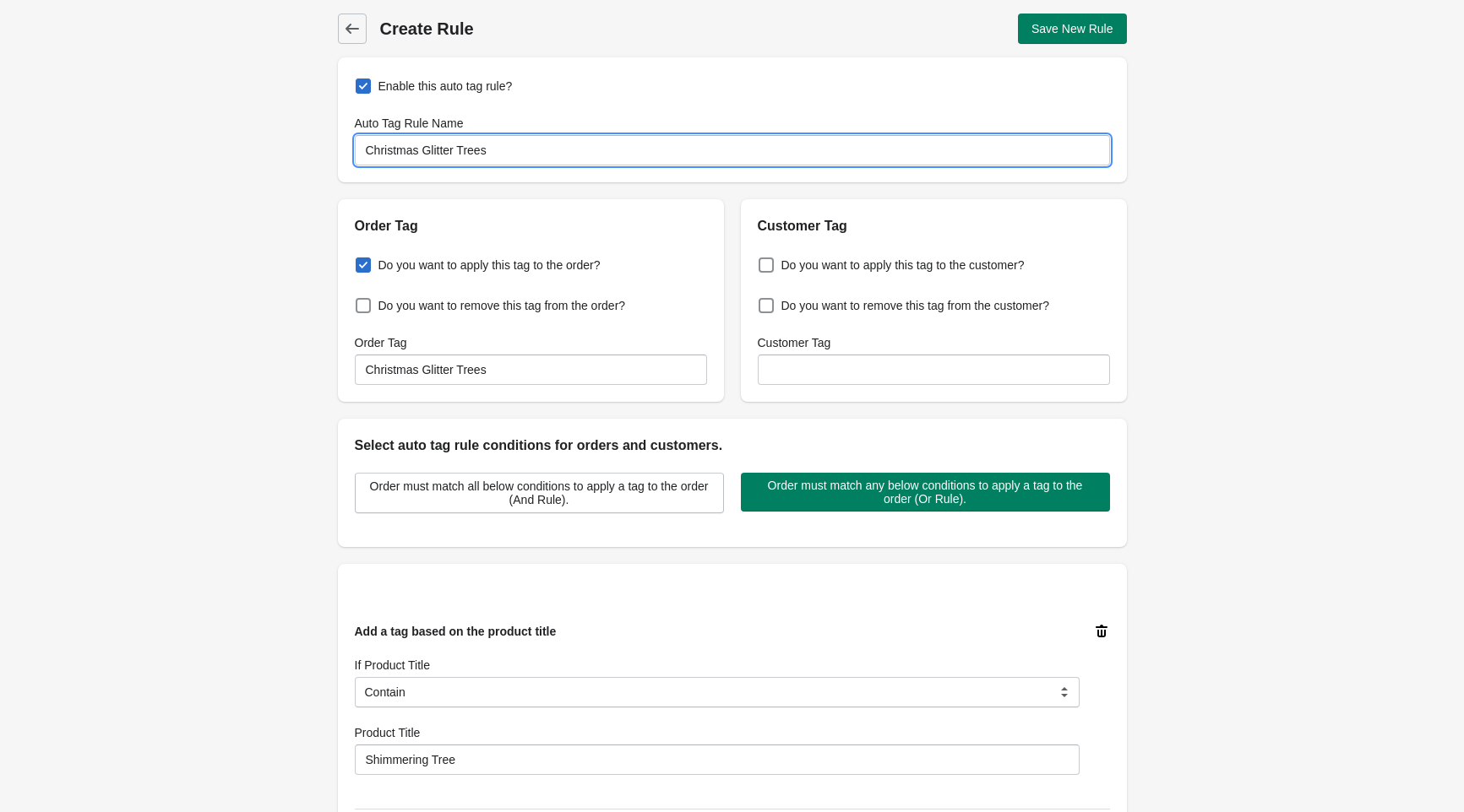
click at [442, 153] on input "Christmas Glitter Trees" at bounding box center [732, 150] width 756 height 30
click at [441, 153] on input "Christmas Glitter Trees" at bounding box center [732, 150] width 756 height 30
paste input "Shimmering"
type input "Christmas Shimmering Trees"
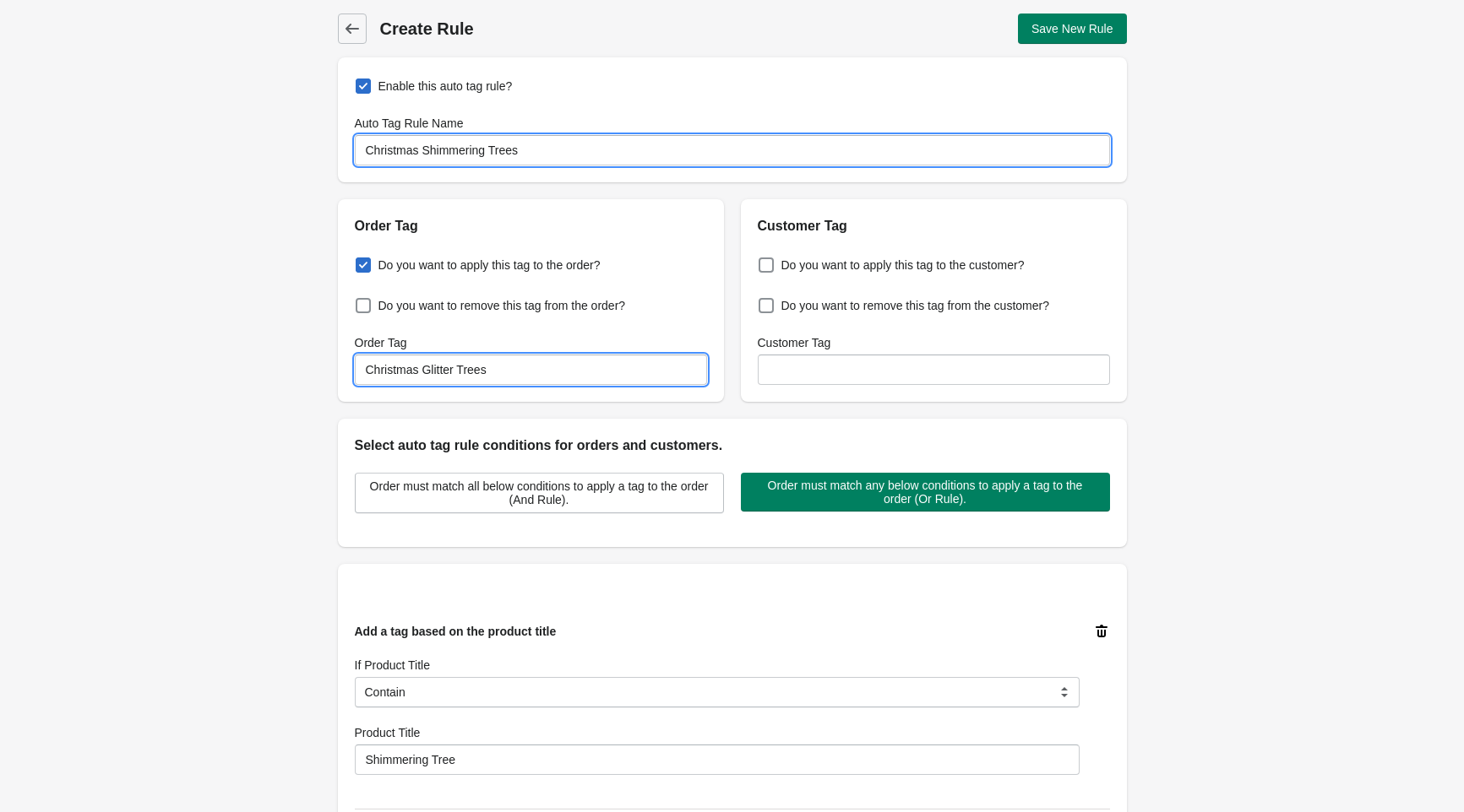
click at [441, 373] on input "Christmas Glitter Trees" at bounding box center [530, 369] width 352 height 30
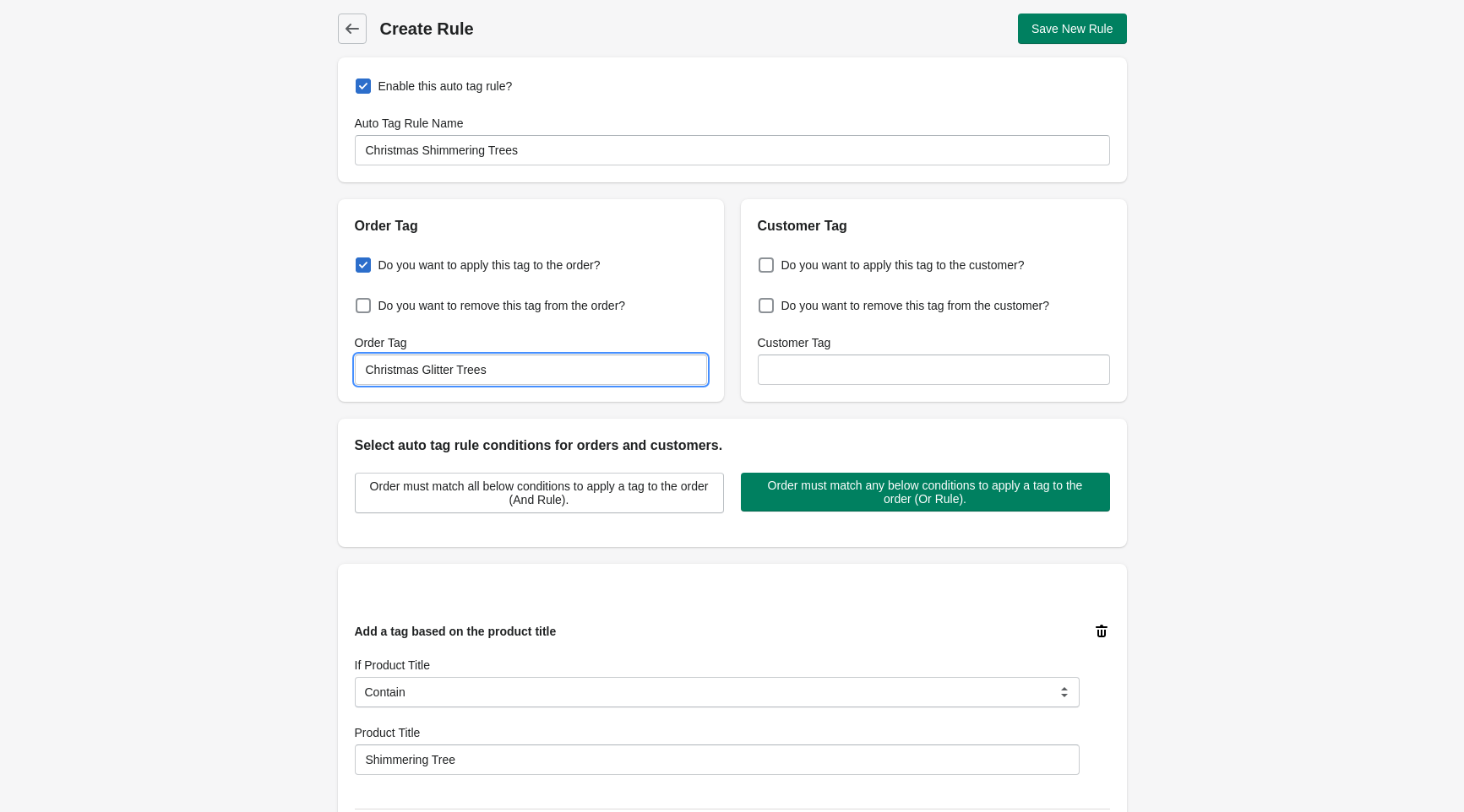
click at [441, 373] on input "Christmas Glitter Trees" at bounding box center [530, 369] width 352 height 30
paste input "Shimmering"
type input "Christmas Shimmering Trees"
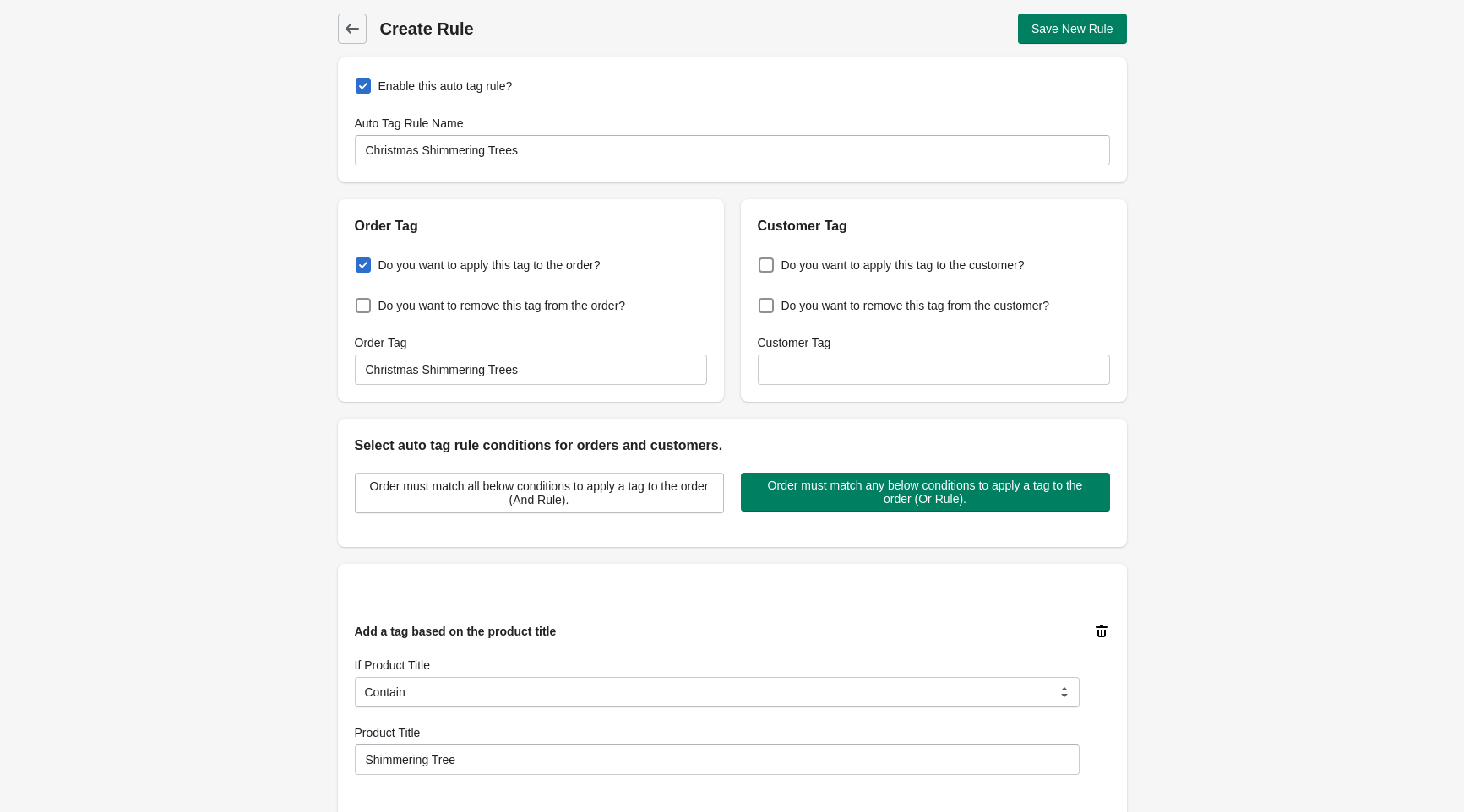
click at [1203, 171] on div "Back Create Rule Save New Rule Enable this auto tag rule? Auto Tag Rule Name Ch…" at bounding box center [732, 552] width 1464 height 1106
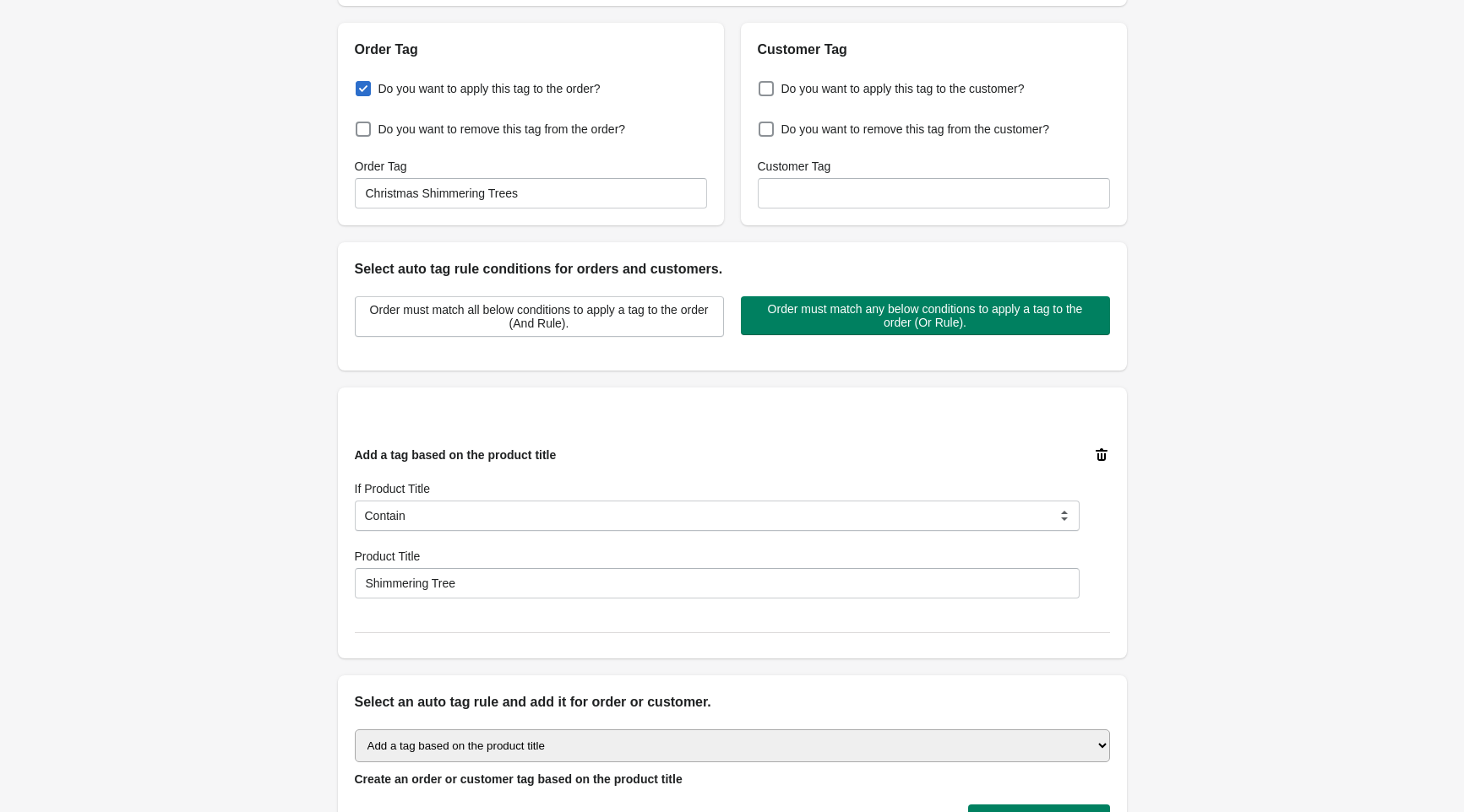
scroll to position [381, 0]
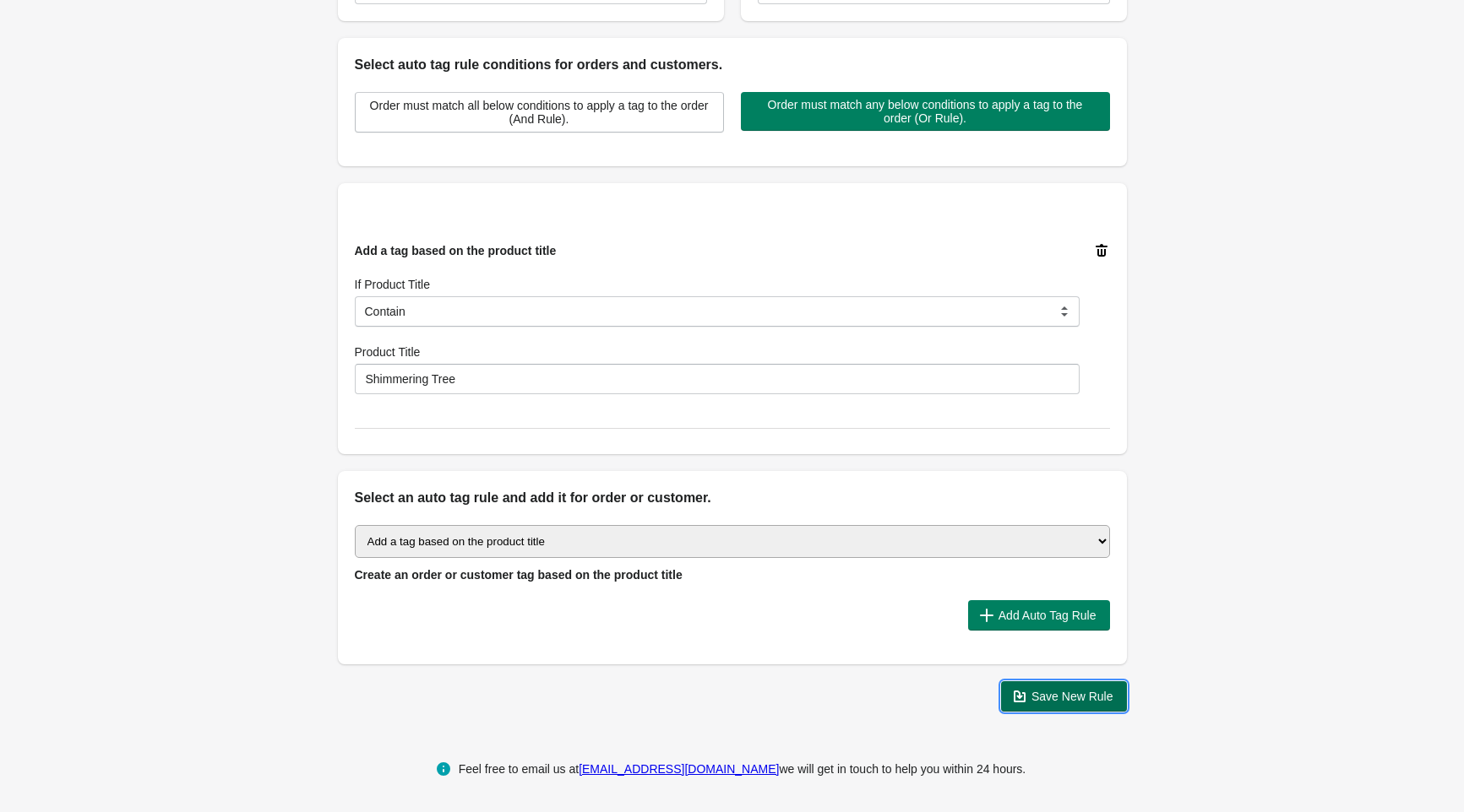
click at [1074, 700] on span "Save New Rule" at bounding box center [1073, 696] width 82 height 14
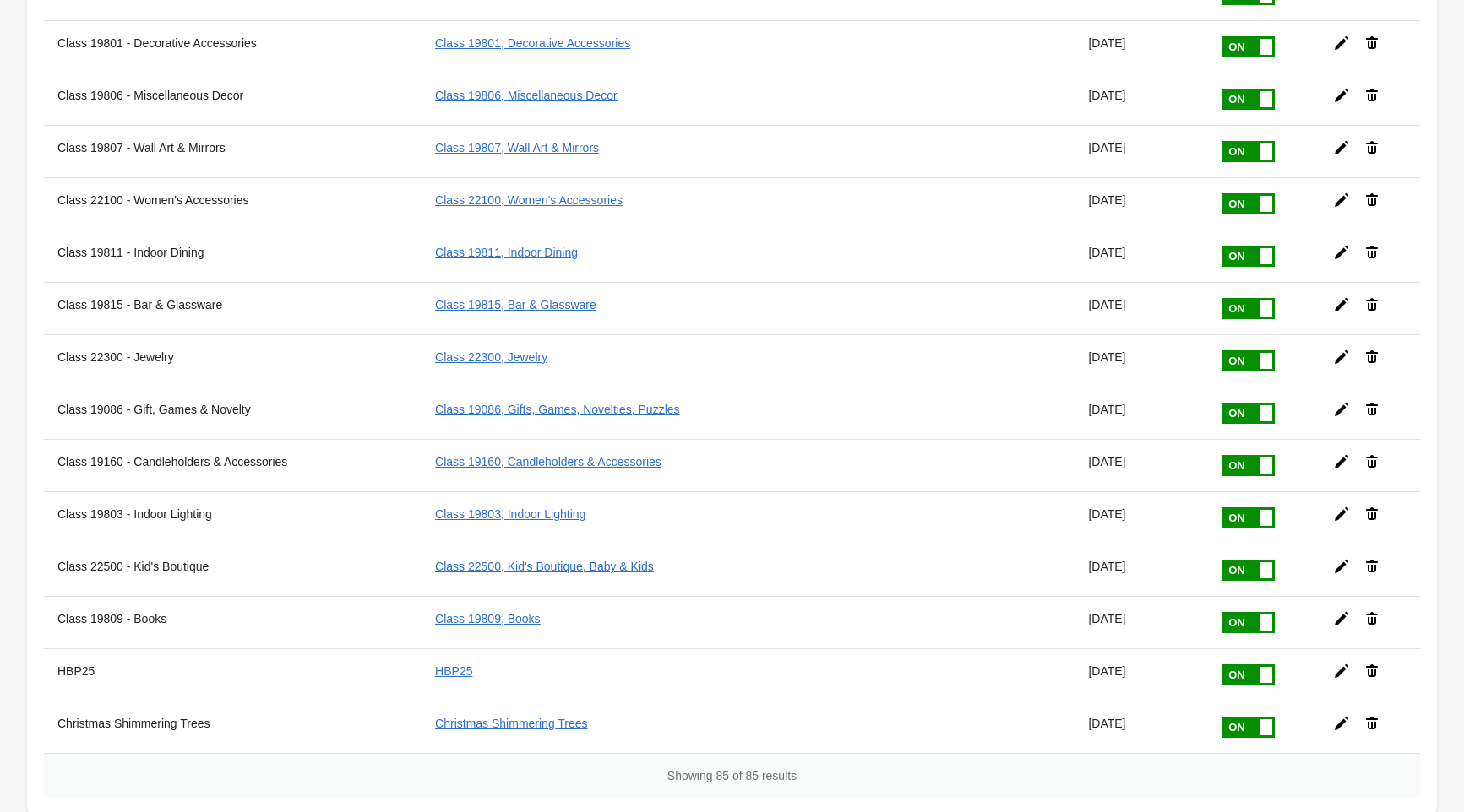
scroll to position [3981, 0]
